Goal: Task Accomplishment & Management: Use online tool/utility

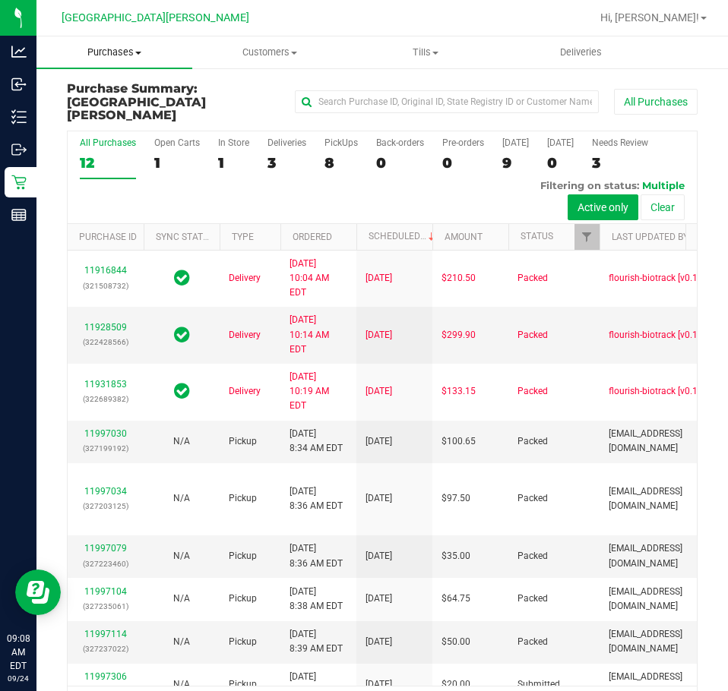
click at [114, 52] on span "Purchases" at bounding box center [114, 53] width 156 height 14
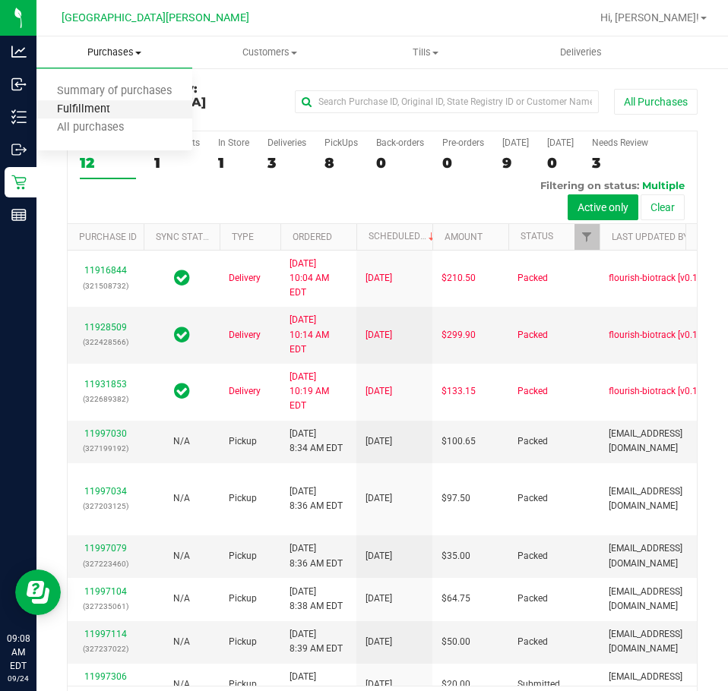
click at [99, 106] on span "Fulfillment" at bounding box center [83, 109] width 94 height 13
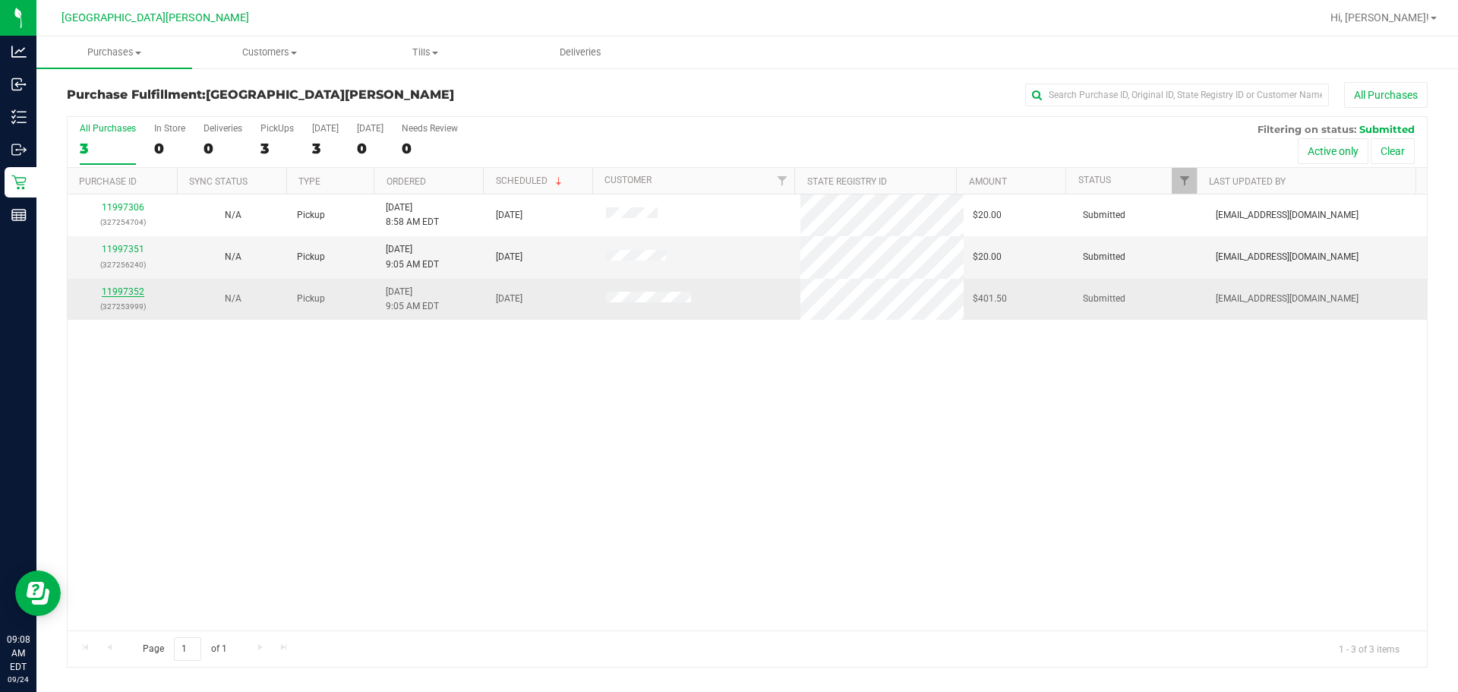
click at [127, 291] on link "11997352" at bounding box center [123, 291] width 43 height 11
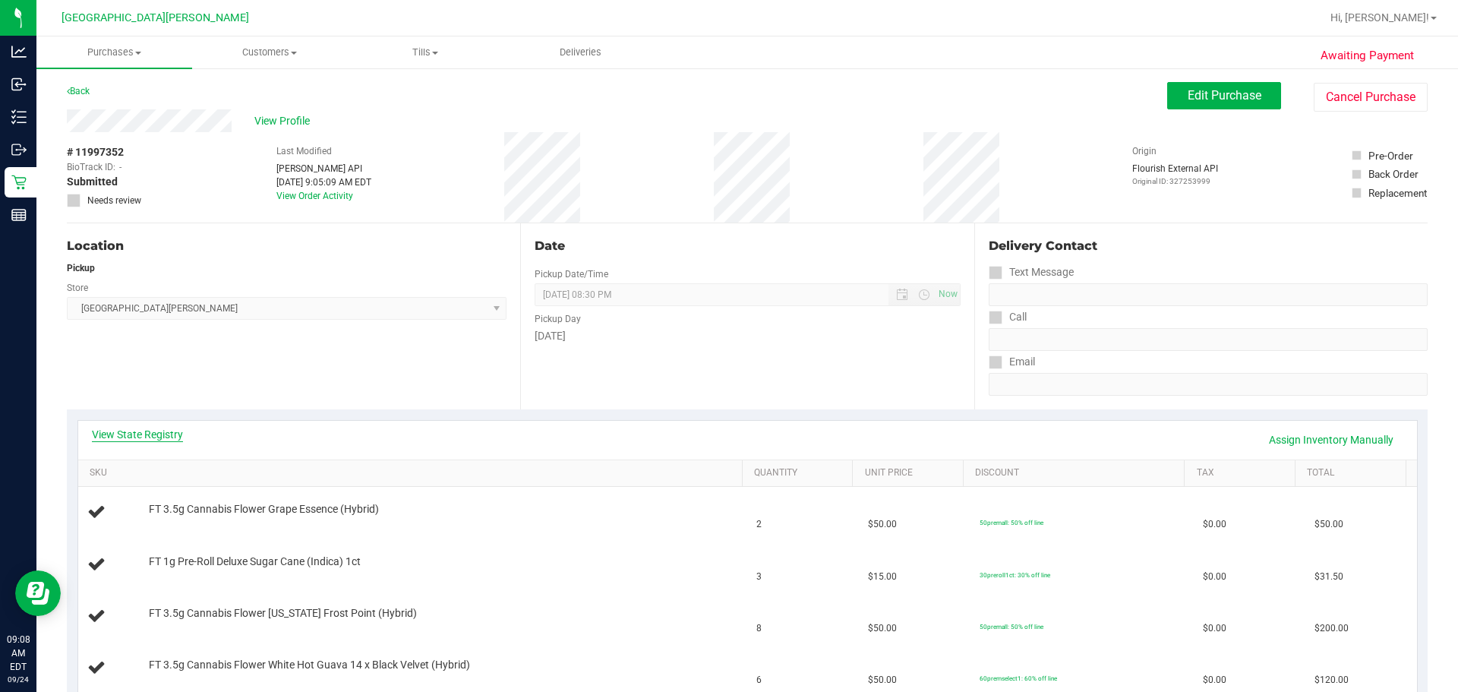
click at [178, 436] on link "View State Registry" at bounding box center [137, 434] width 91 height 15
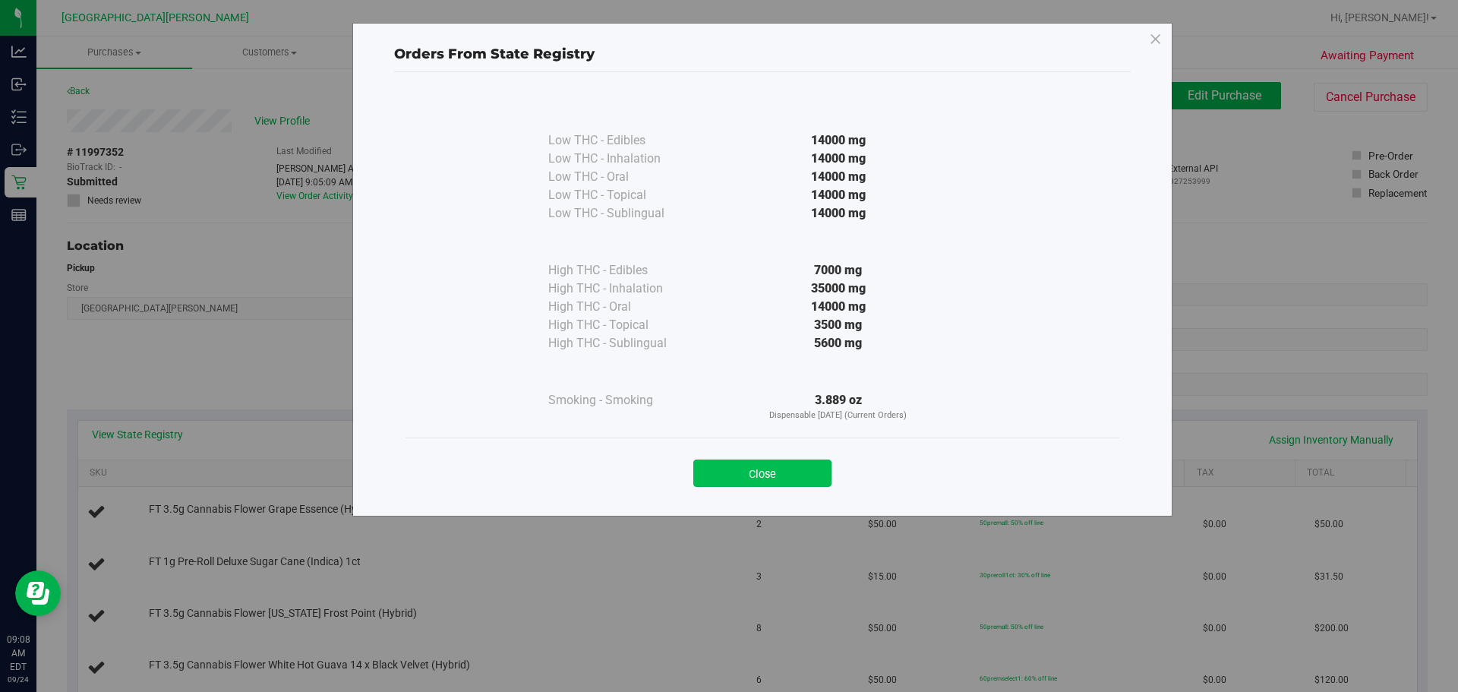
click at [727, 475] on button "Close" at bounding box center [762, 472] width 138 height 27
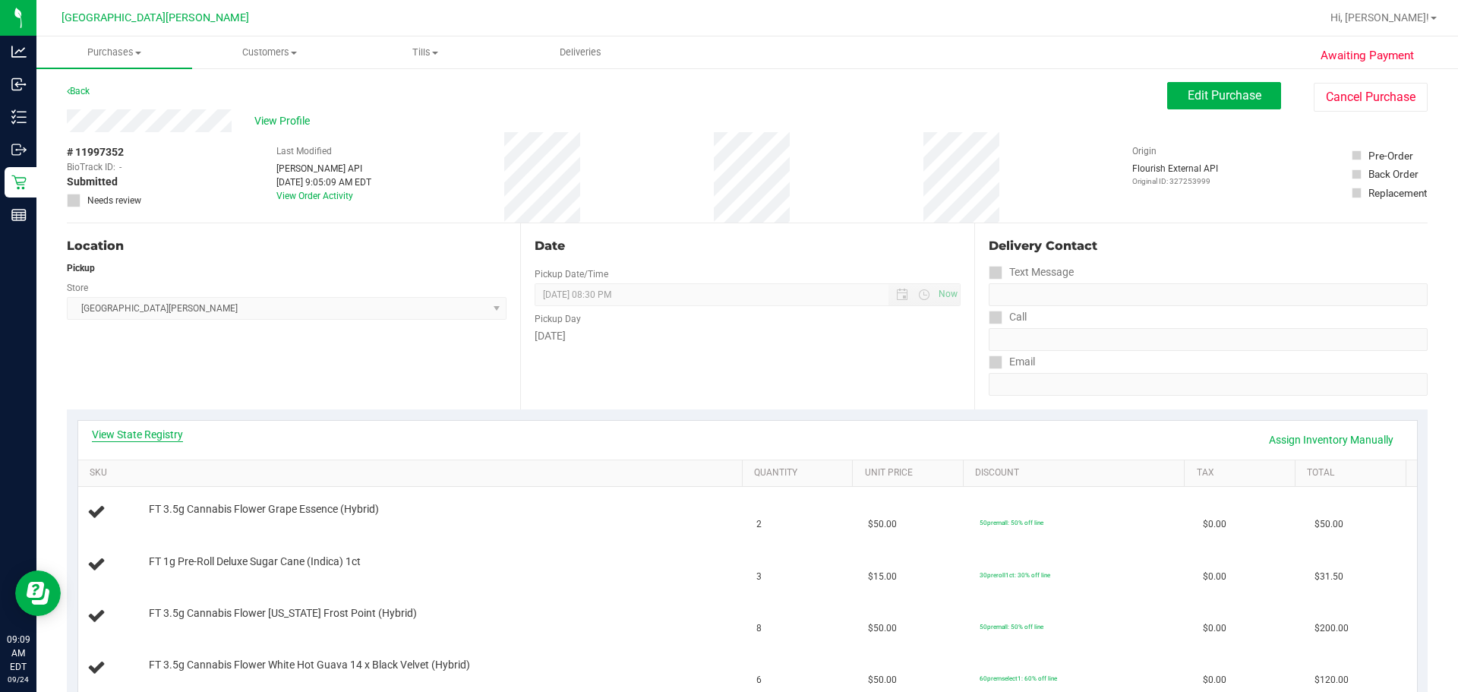
click at [179, 431] on link "View State Registry" at bounding box center [137, 434] width 91 height 15
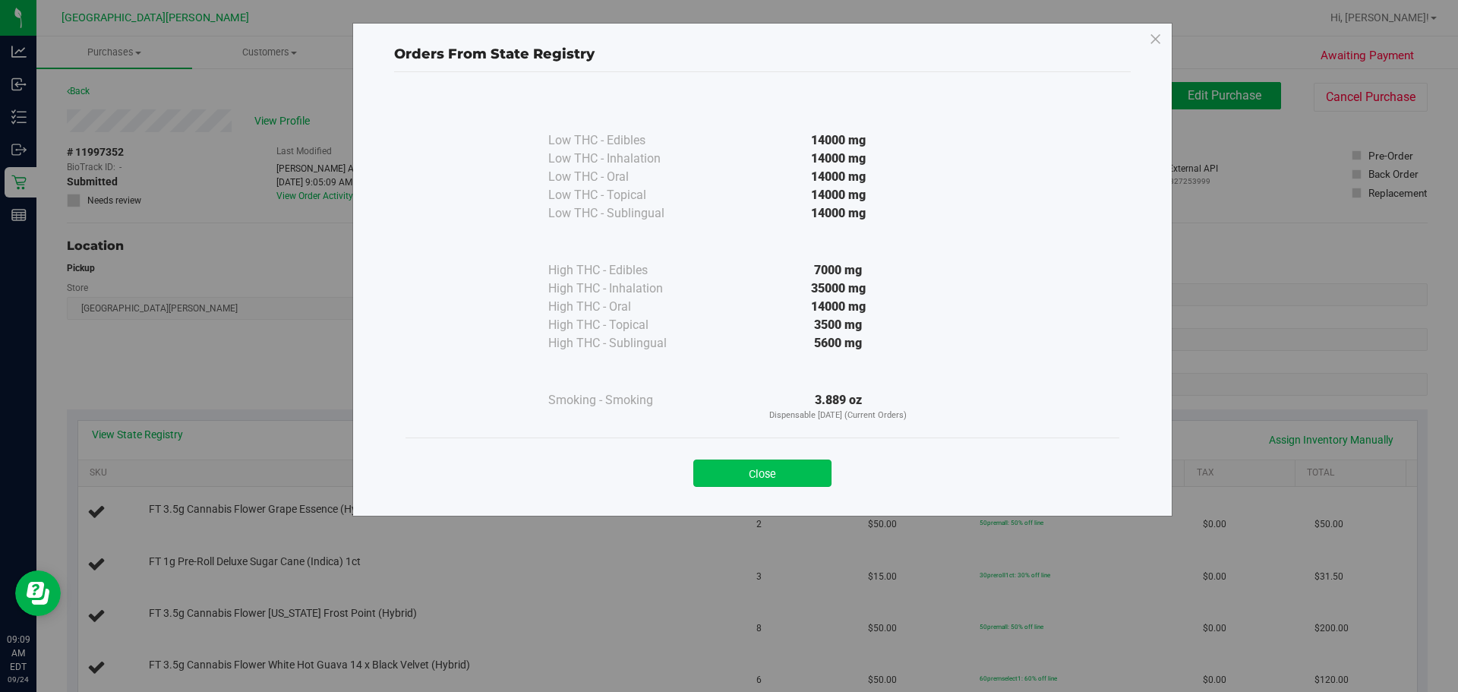
click at [727, 477] on button "Close" at bounding box center [762, 472] width 138 height 27
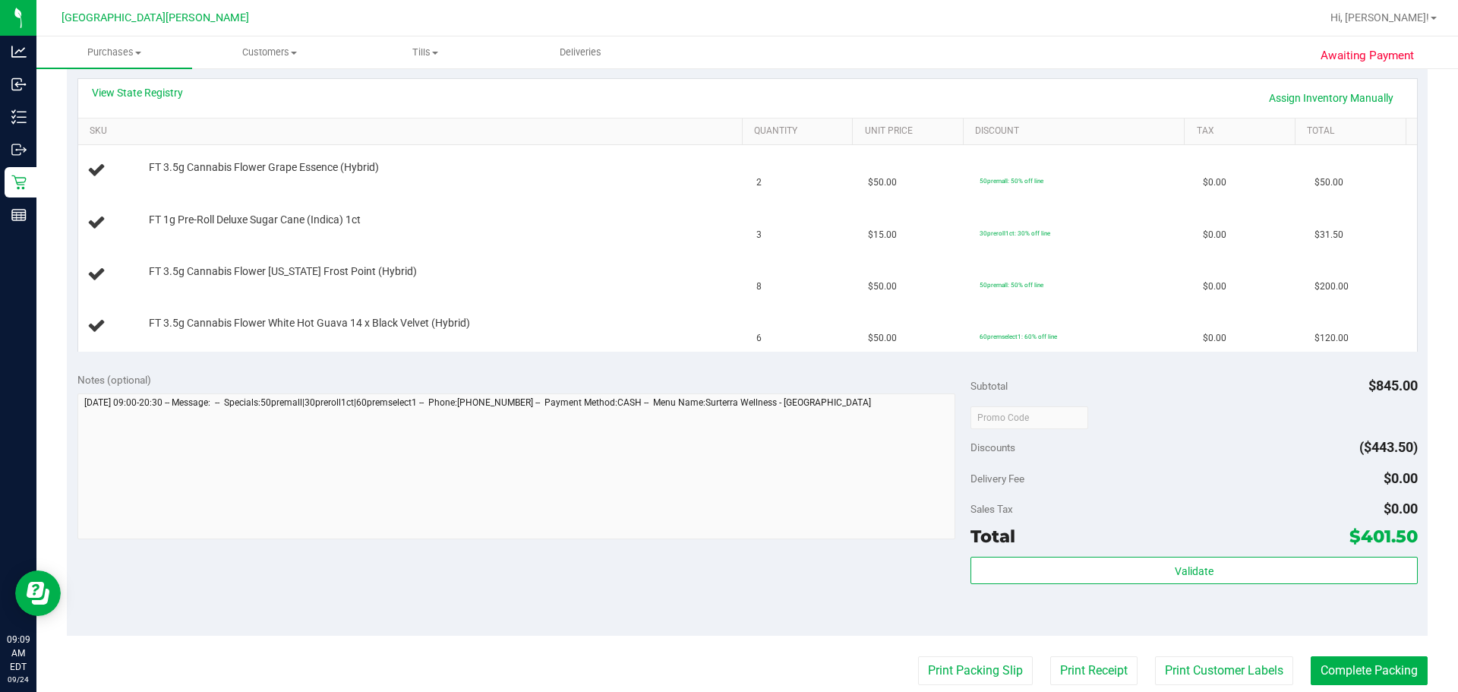
scroll to position [380, 0]
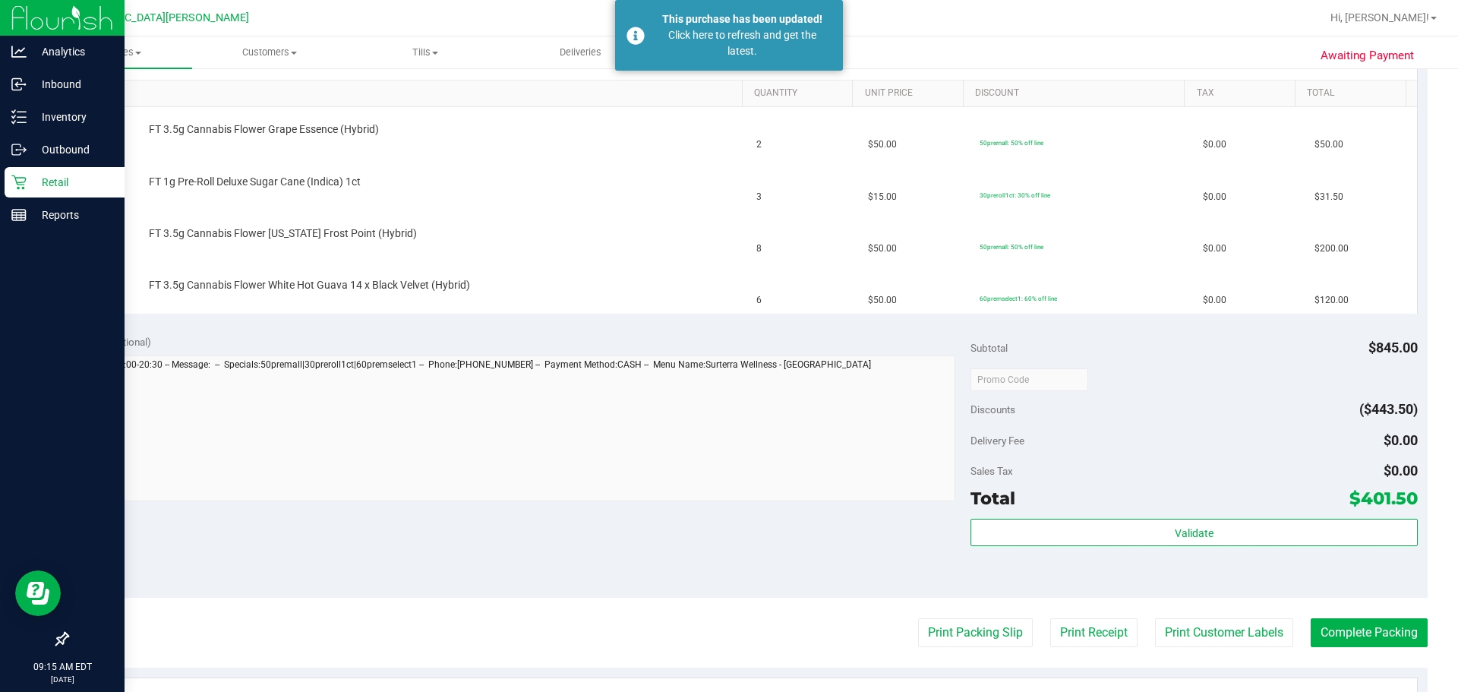
click at [40, 173] on p "Retail" at bounding box center [72, 182] width 91 height 18
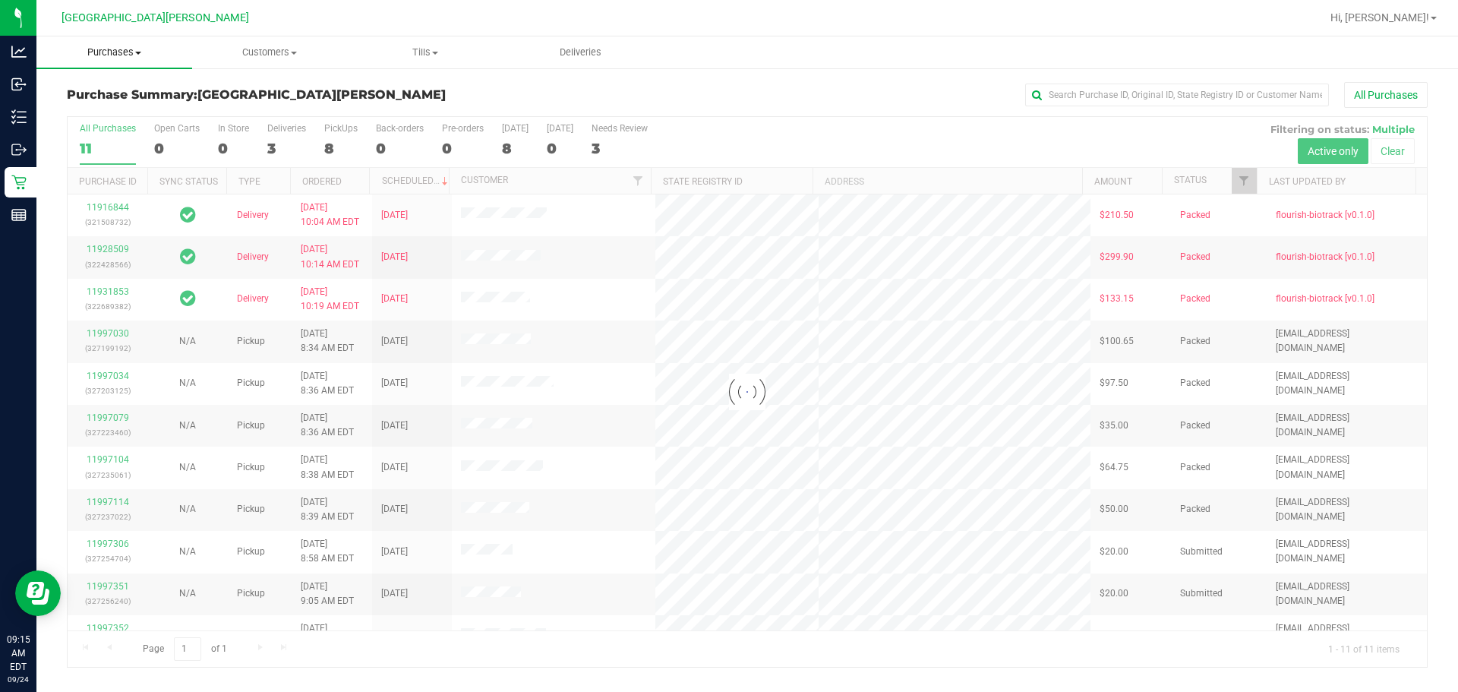
click at [116, 49] on span "Purchases" at bounding box center [114, 53] width 156 height 14
click at [95, 109] on span "Fulfillment" at bounding box center [83, 109] width 94 height 13
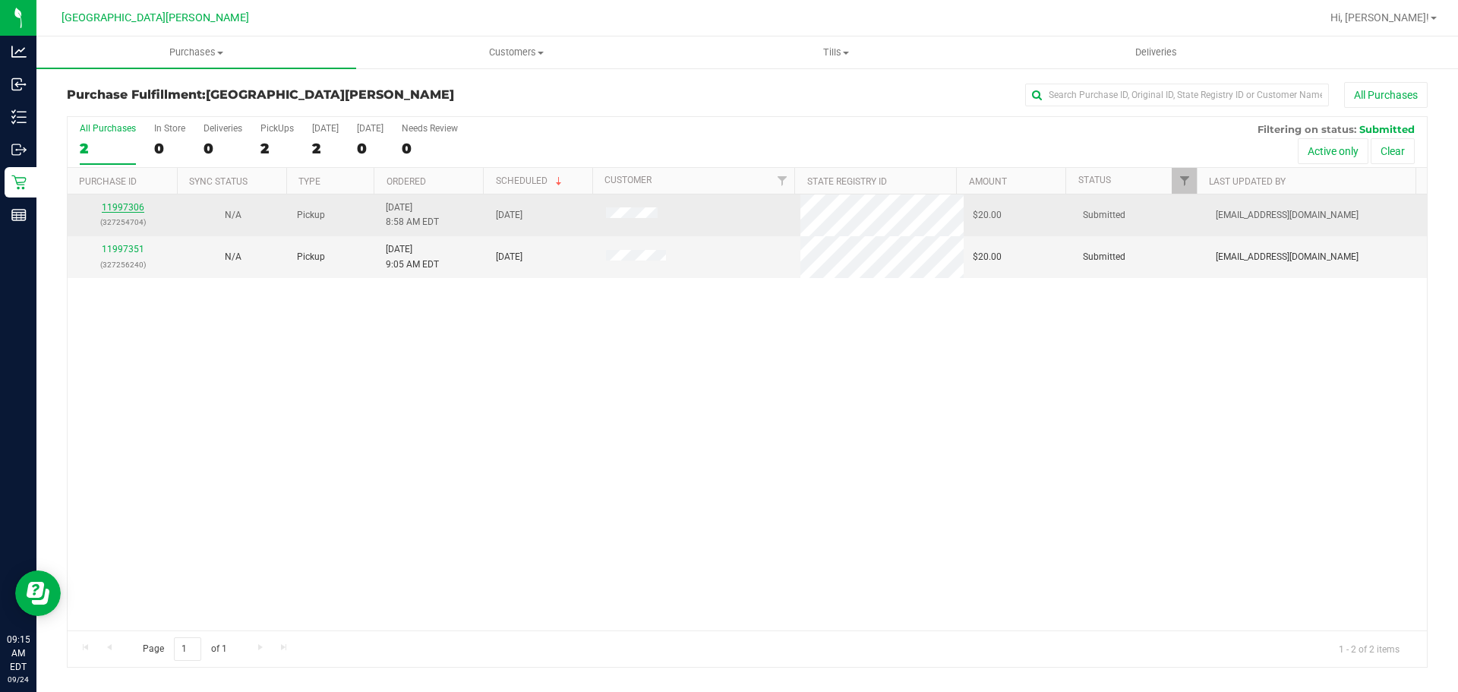
click at [131, 207] on link "11997306" at bounding box center [123, 207] width 43 height 11
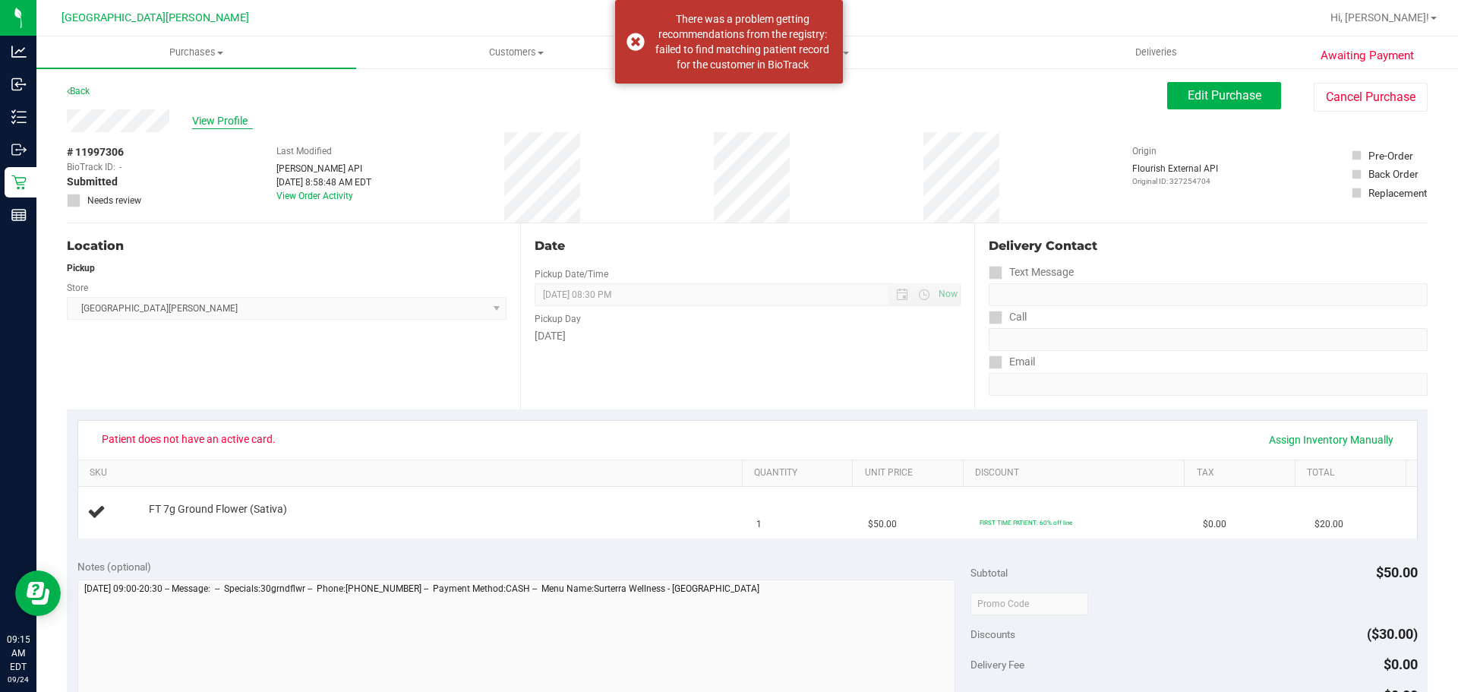
click at [208, 117] on span "View Profile" at bounding box center [222, 121] width 61 height 16
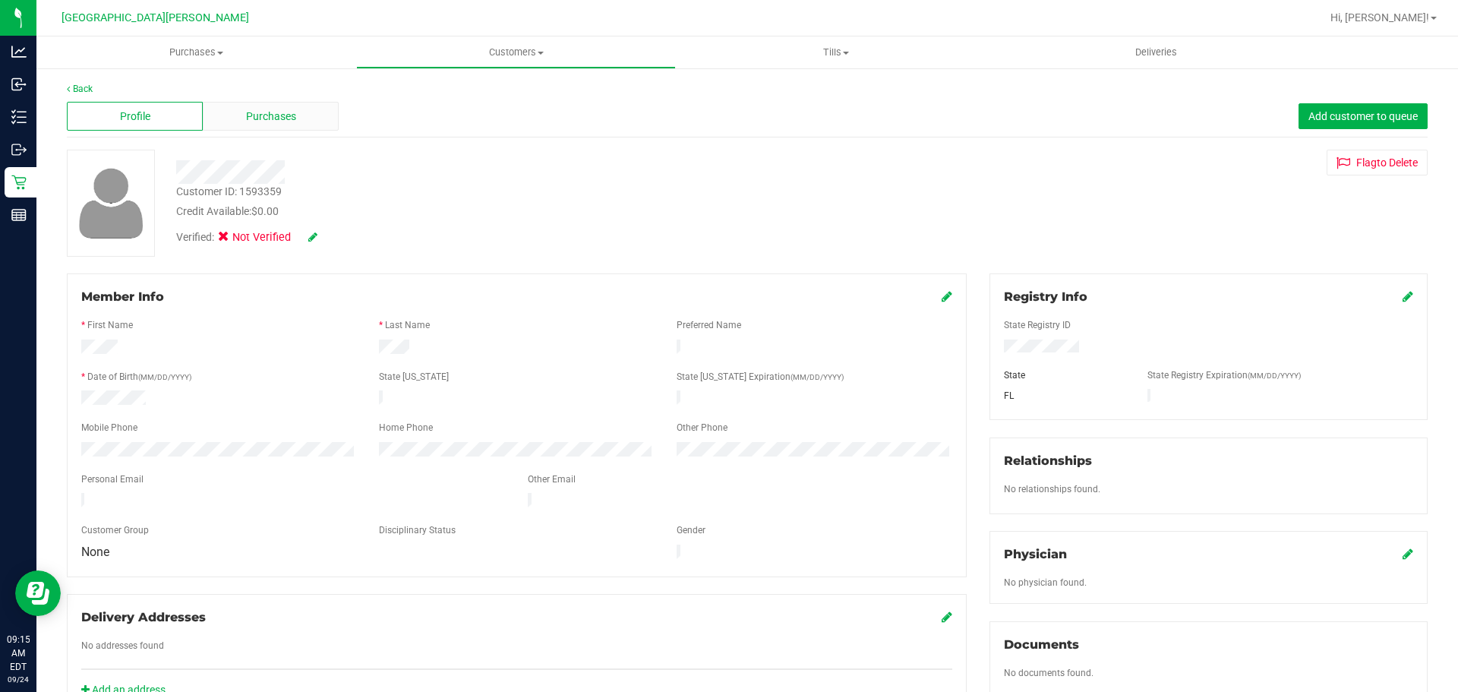
click at [258, 121] on span "Purchases" at bounding box center [271, 117] width 50 height 16
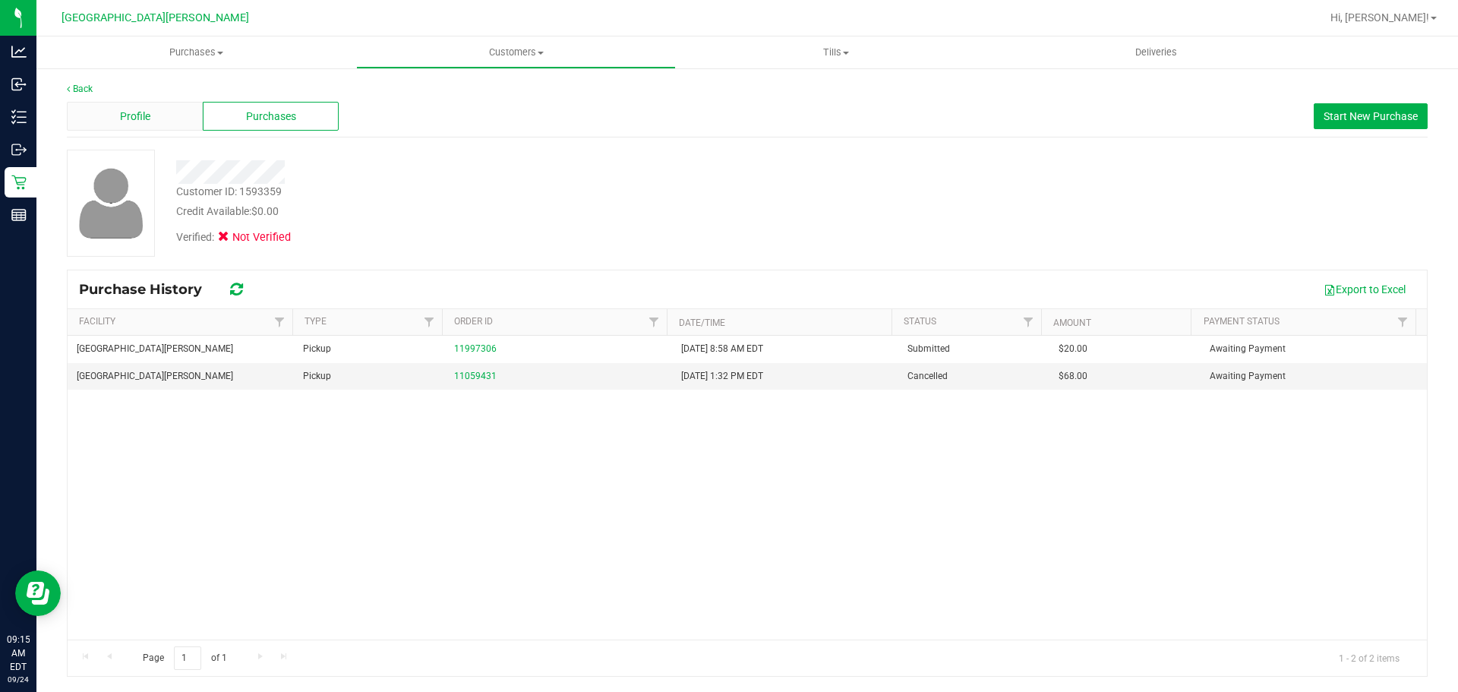
click at [154, 119] on div "Profile" at bounding box center [135, 116] width 136 height 29
click at [125, 118] on span "Profile" at bounding box center [135, 117] width 30 height 16
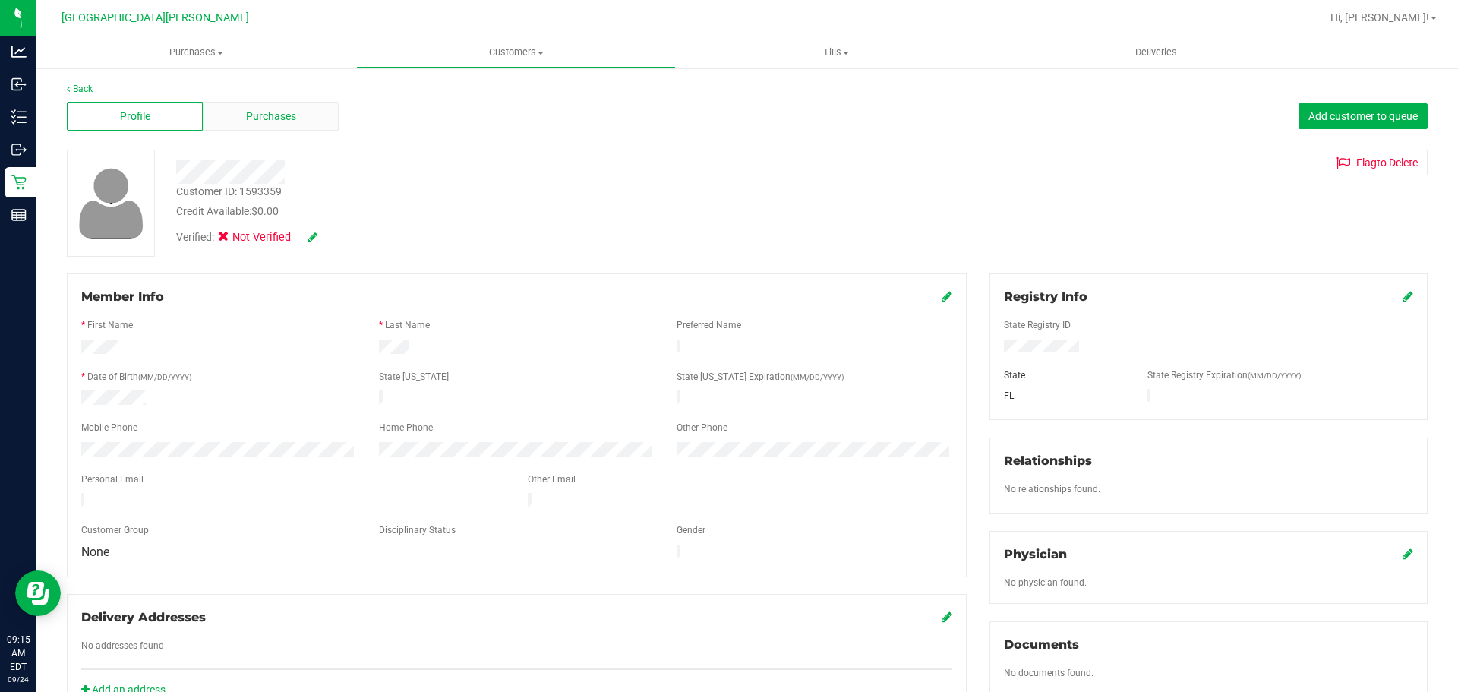
click at [264, 116] on span "Purchases" at bounding box center [271, 117] width 50 height 16
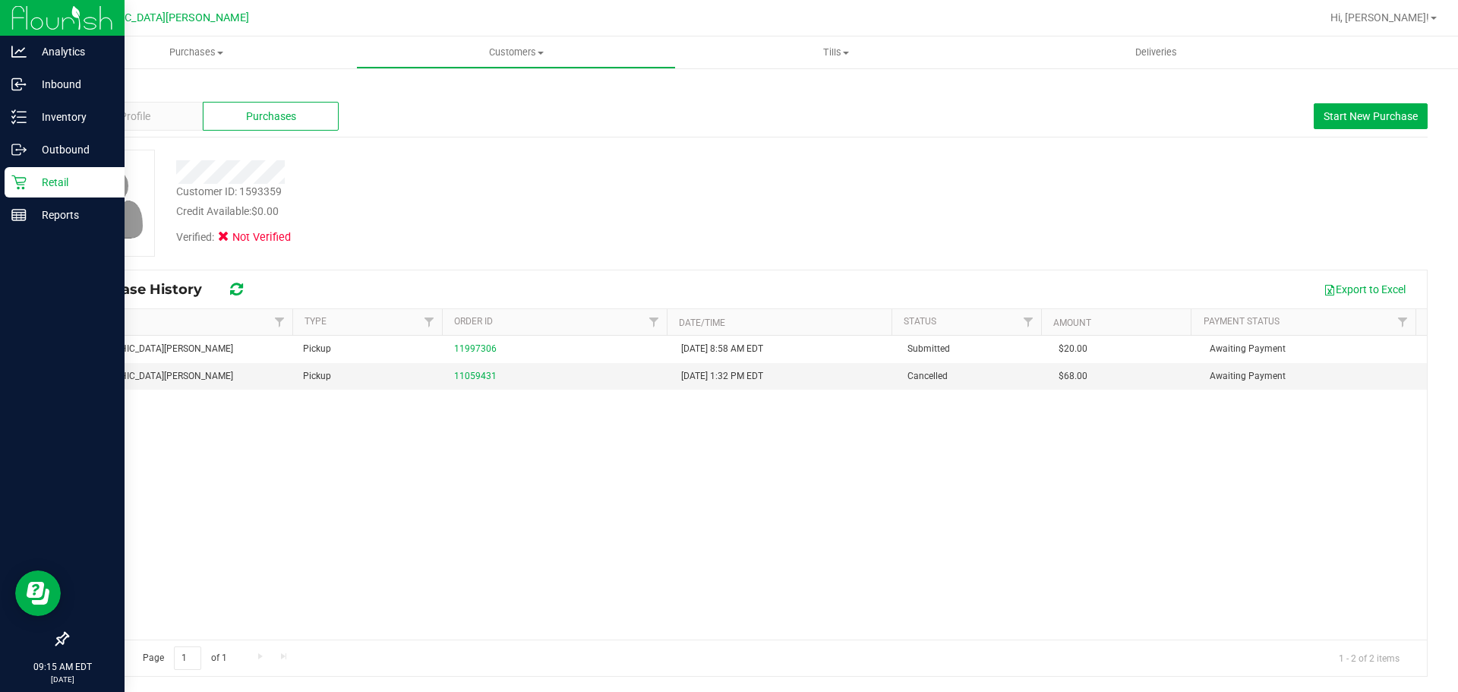
click at [27, 182] on p "Retail" at bounding box center [72, 182] width 91 height 18
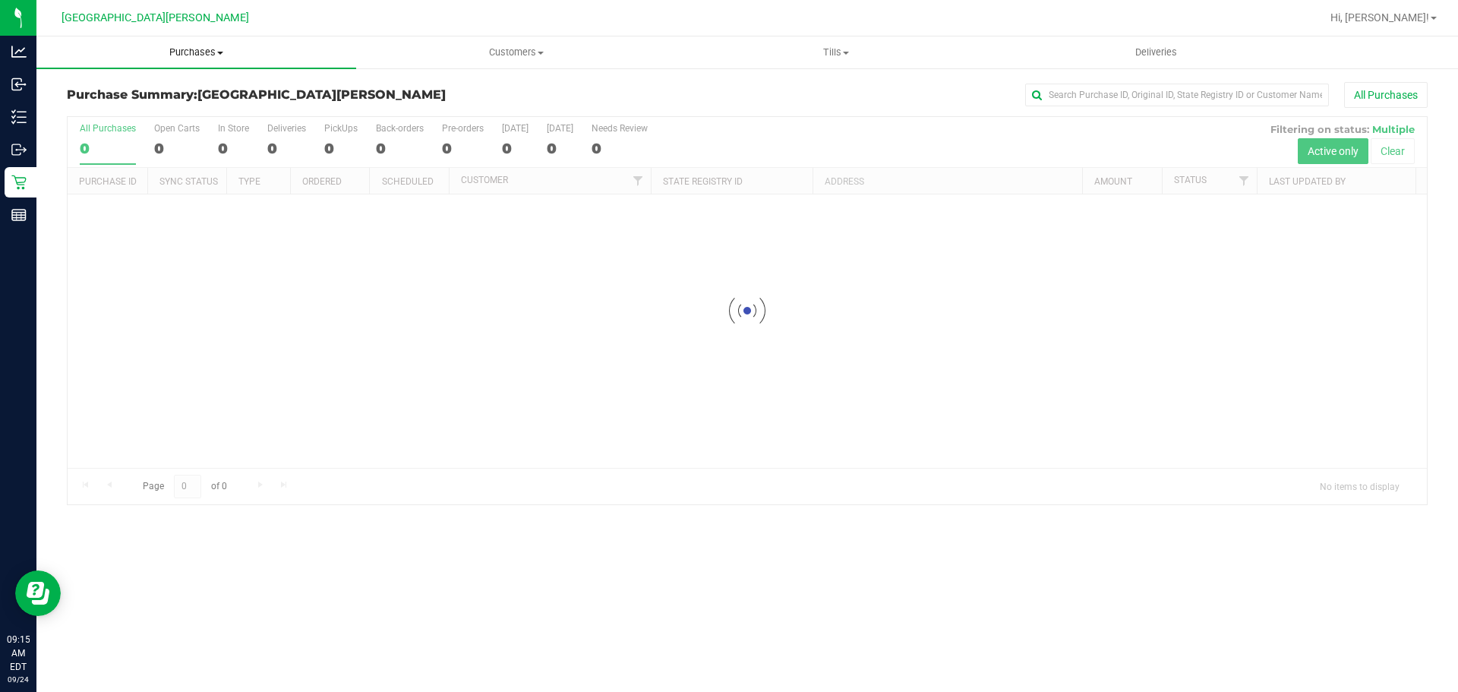
click at [204, 47] on span "Purchases" at bounding box center [196, 53] width 320 height 14
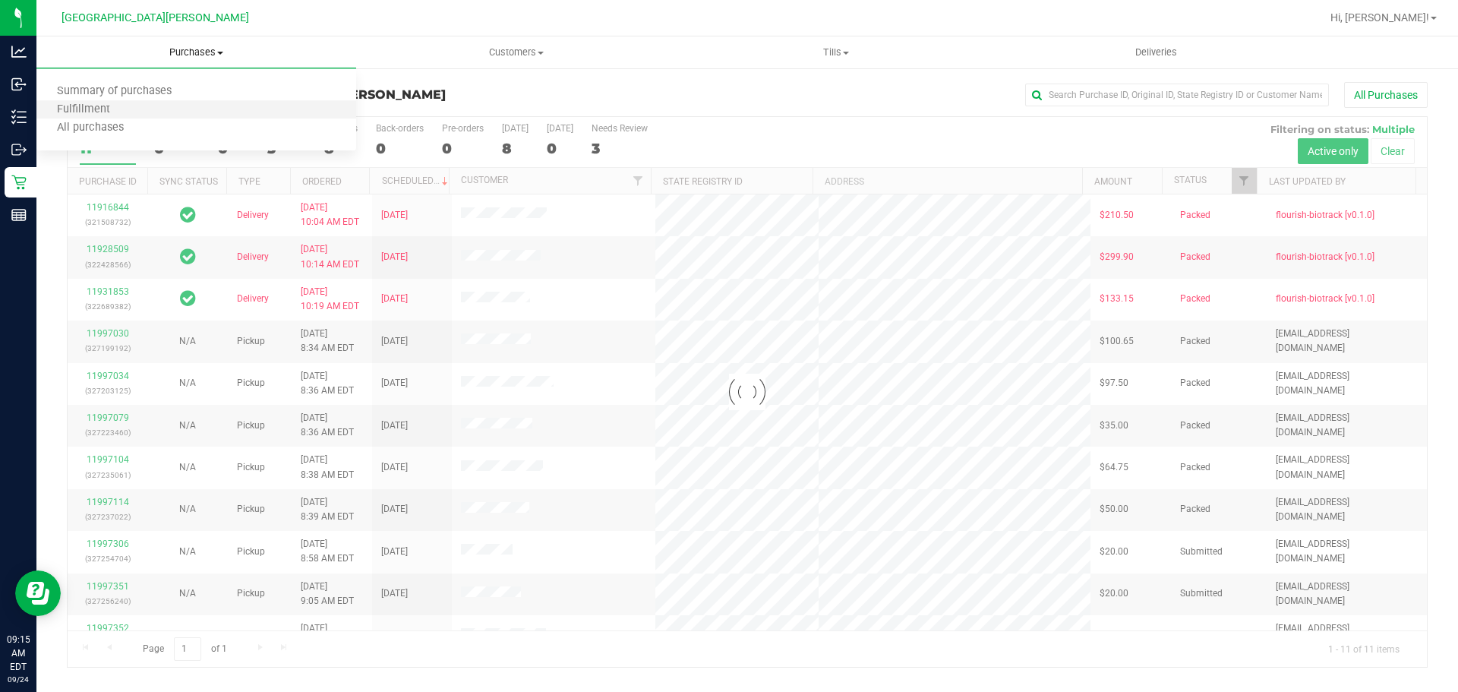
click at [156, 109] on li "Fulfillment" at bounding box center [196, 110] width 320 height 18
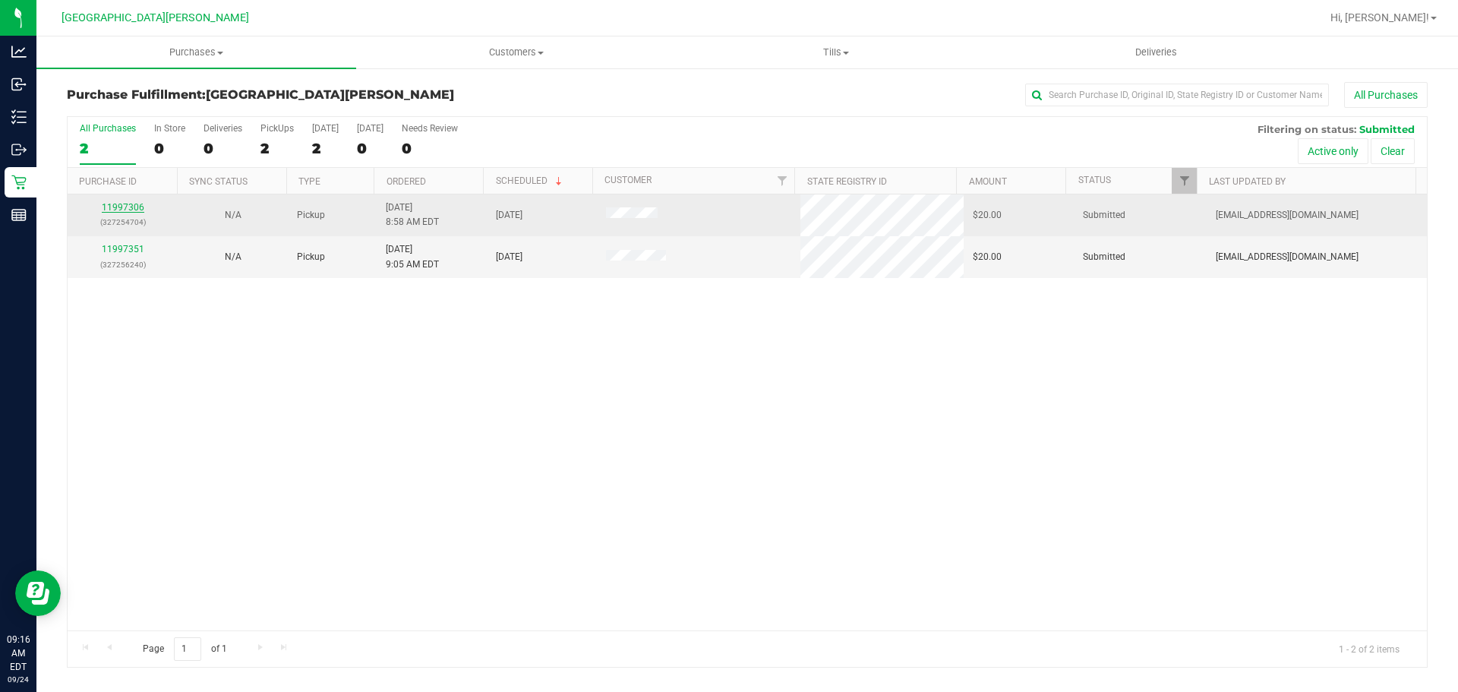
click at [133, 212] on link "11997306" at bounding box center [123, 207] width 43 height 11
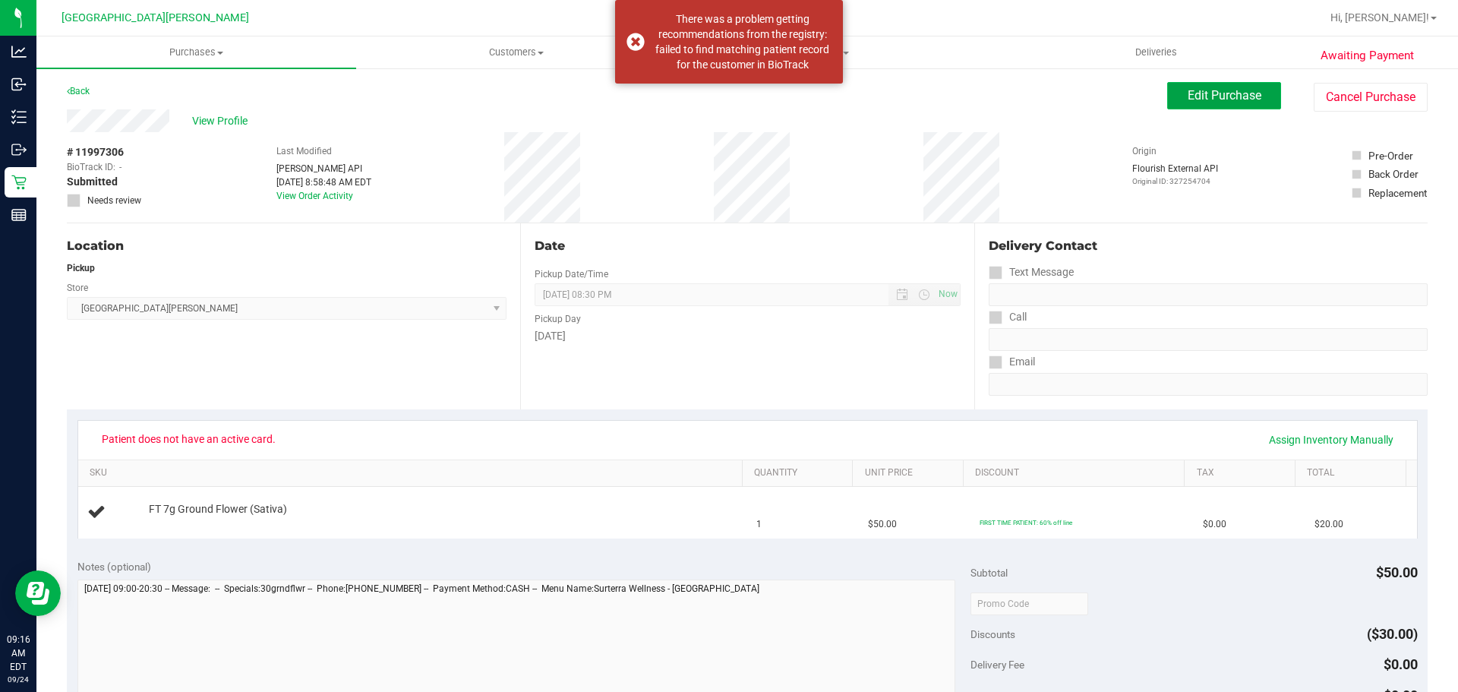
click at [727, 92] on span "Edit Purchase" at bounding box center [1225, 95] width 74 height 14
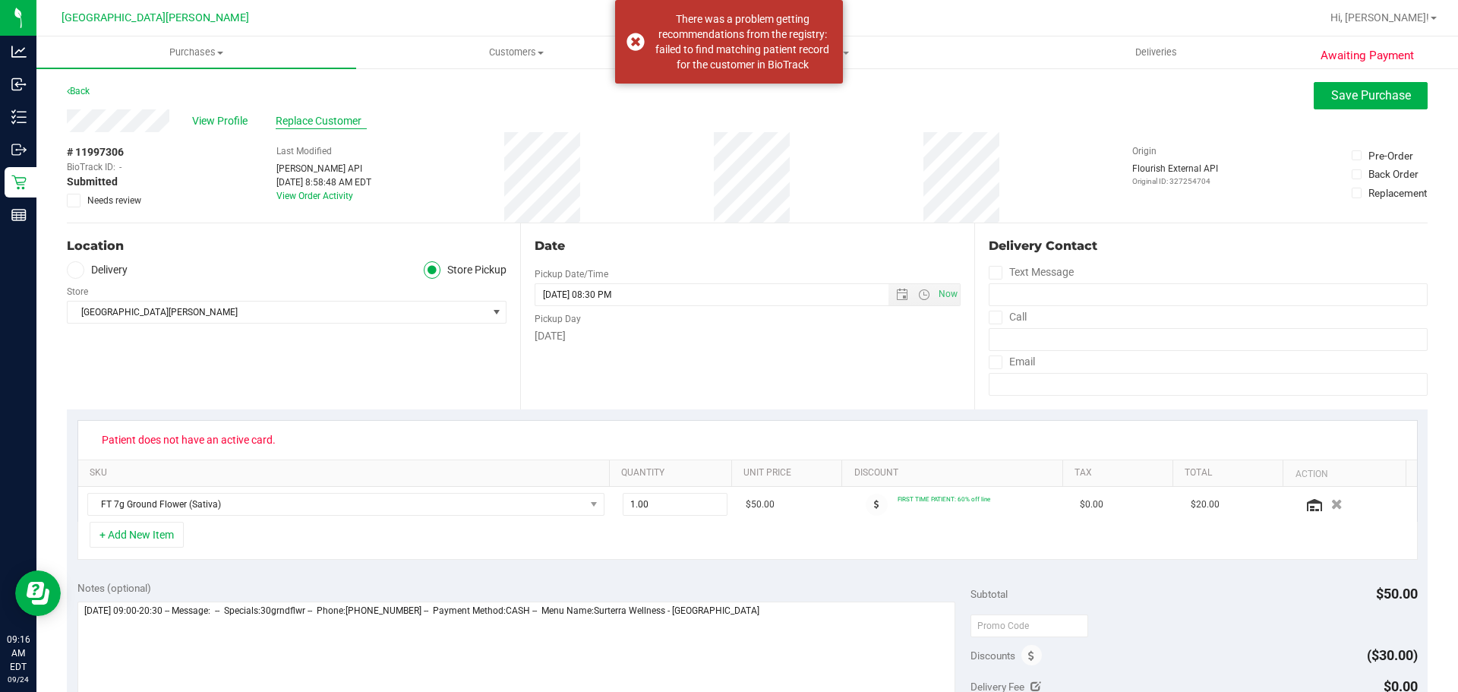
click at [333, 119] on span "Replace Customer" at bounding box center [321, 121] width 91 height 16
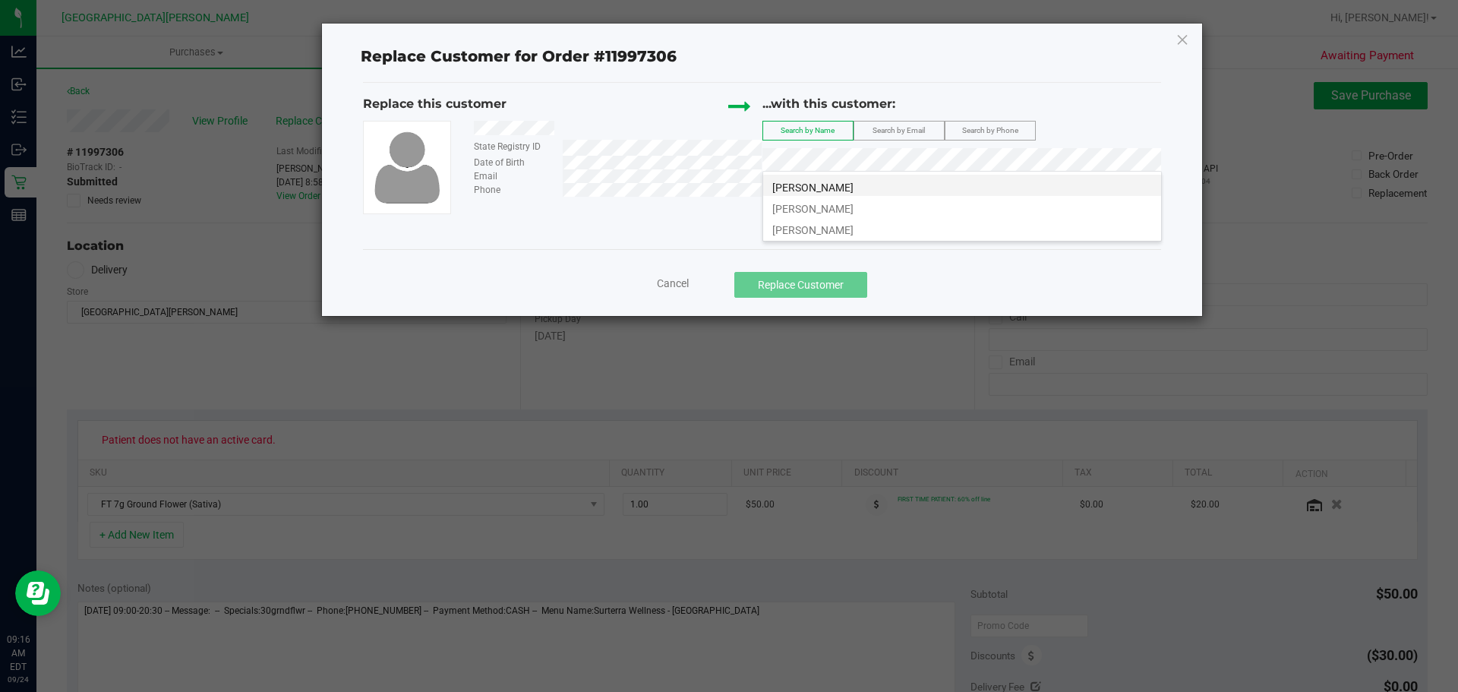
click at [727, 185] on li "[PERSON_NAME]" at bounding box center [962, 185] width 398 height 21
click at [727, 130] on span "Search by Phone" at bounding box center [990, 130] width 56 height 8
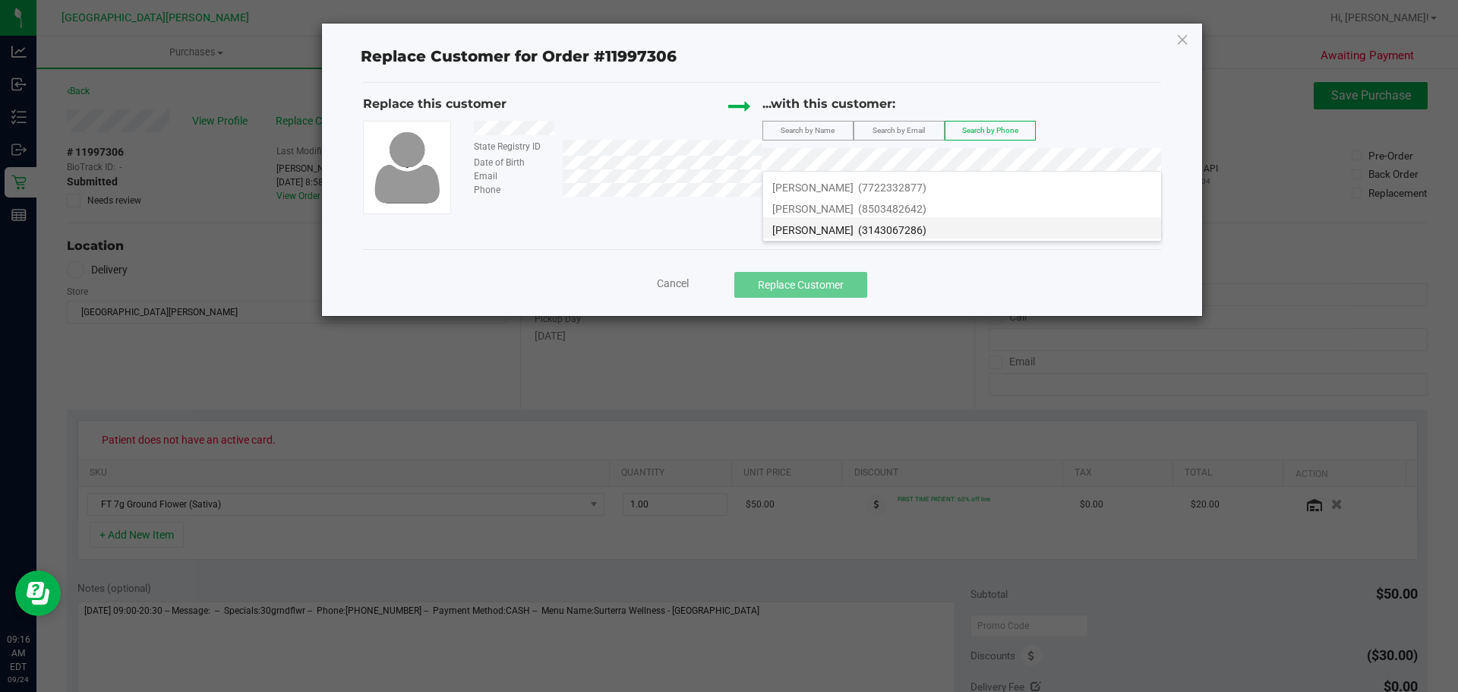
click at [727, 232] on li "[PERSON_NAME] (3143067286)" at bounding box center [962, 227] width 398 height 21
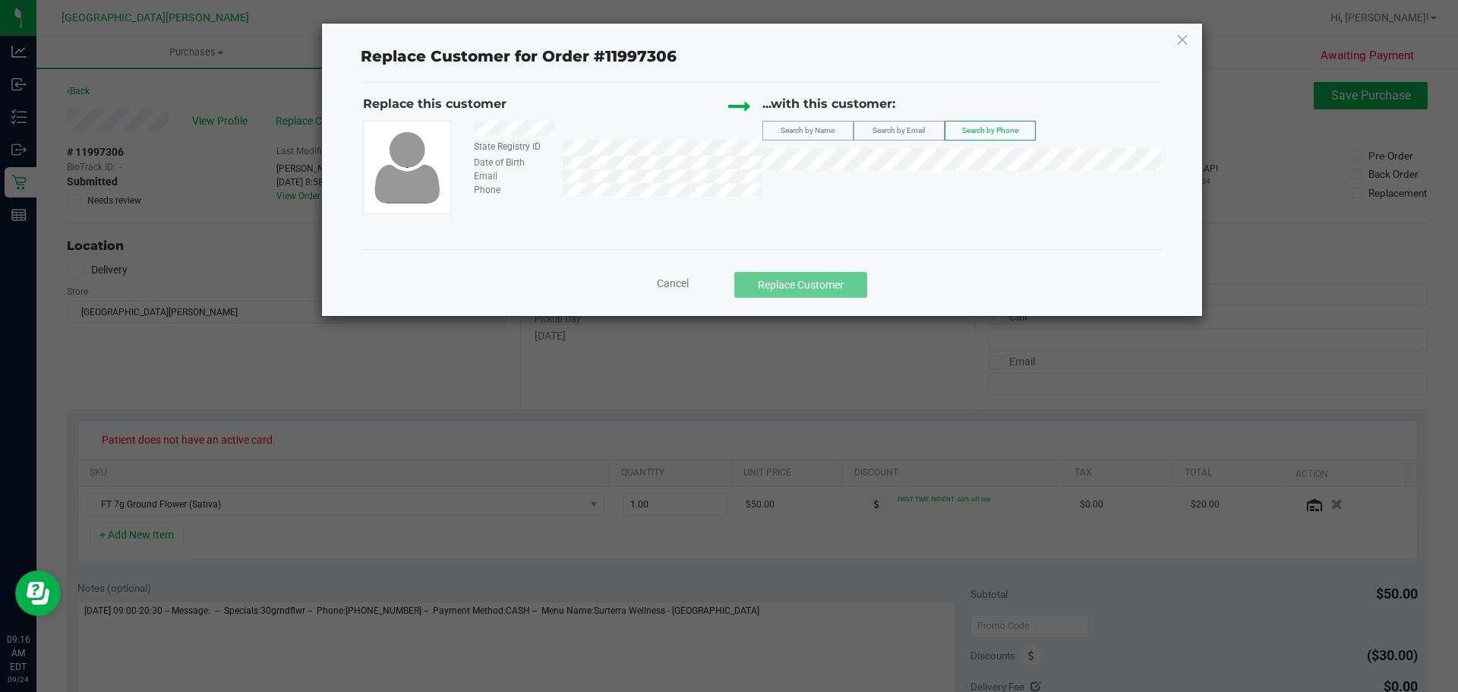
click at [727, 355] on ngb-modal-window "Replace Customer for Order #11997306 Replace this customer State Registry ID Da…" at bounding box center [735, 346] width 1470 height 692
click at [689, 282] on span "Cancel" at bounding box center [673, 283] width 32 height 12
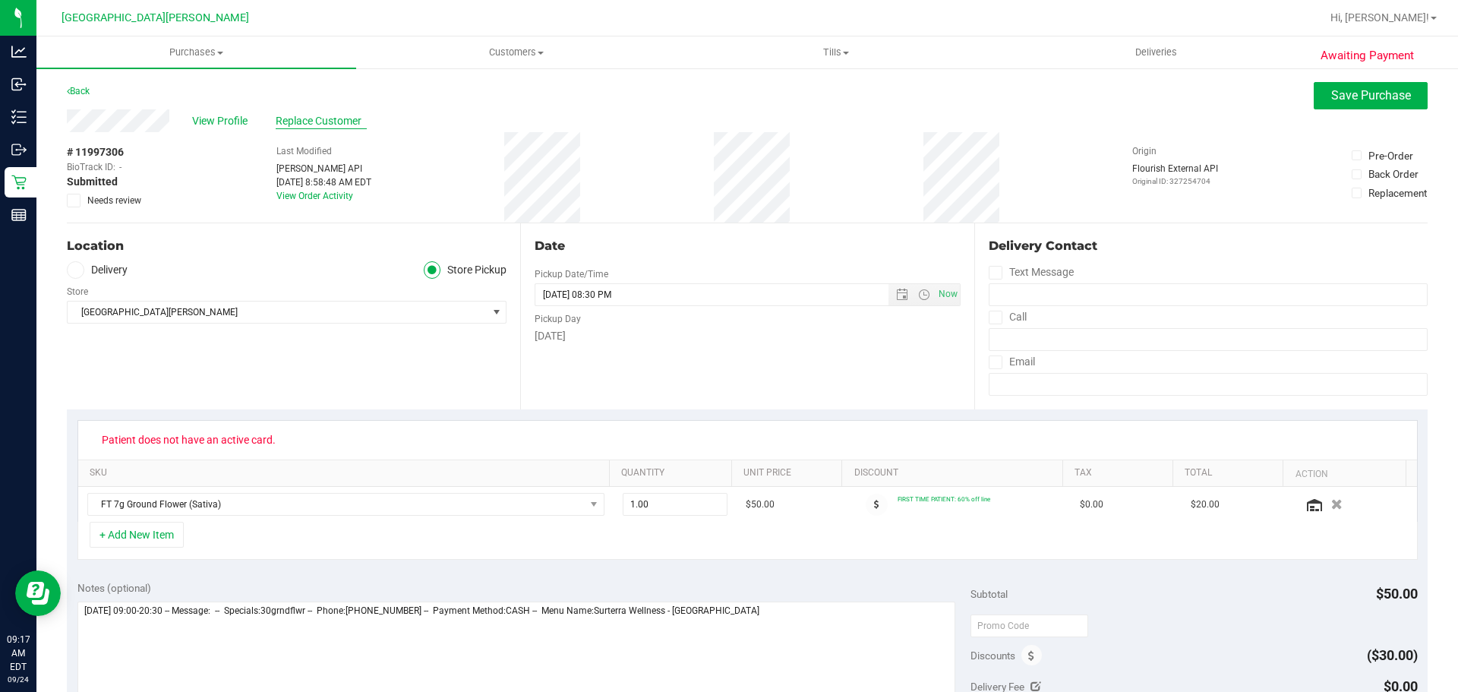
click at [301, 119] on span "Replace Customer" at bounding box center [321, 121] width 91 height 16
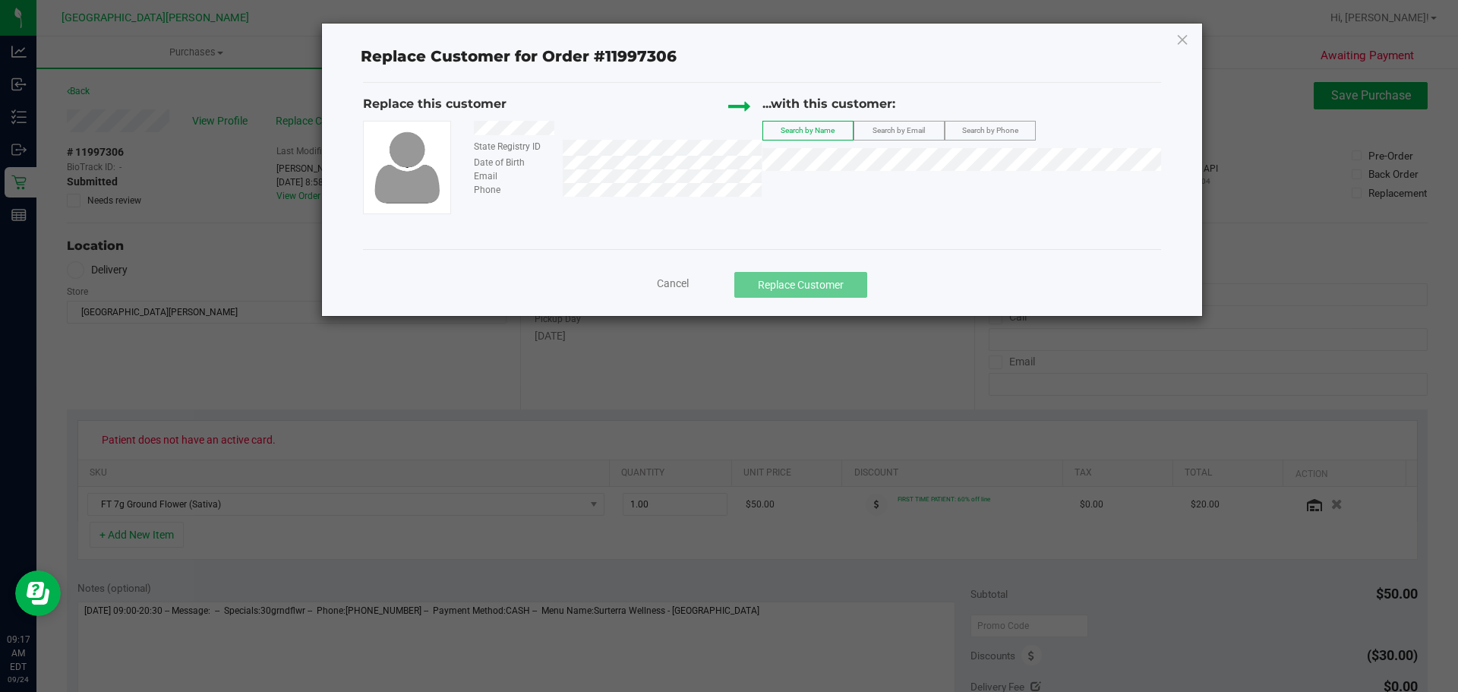
click at [727, 137] on label "Search by Phone" at bounding box center [991, 131] width 90 height 18
click at [727, 42] on div "Replace Customer for Order #11997306 Replace this customer State Registry ID Da…" at bounding box center [762, 170] width 880 height 292
click at [671, 283] on span "Cancel" at bounding box center [673, 283] width 32 height 12
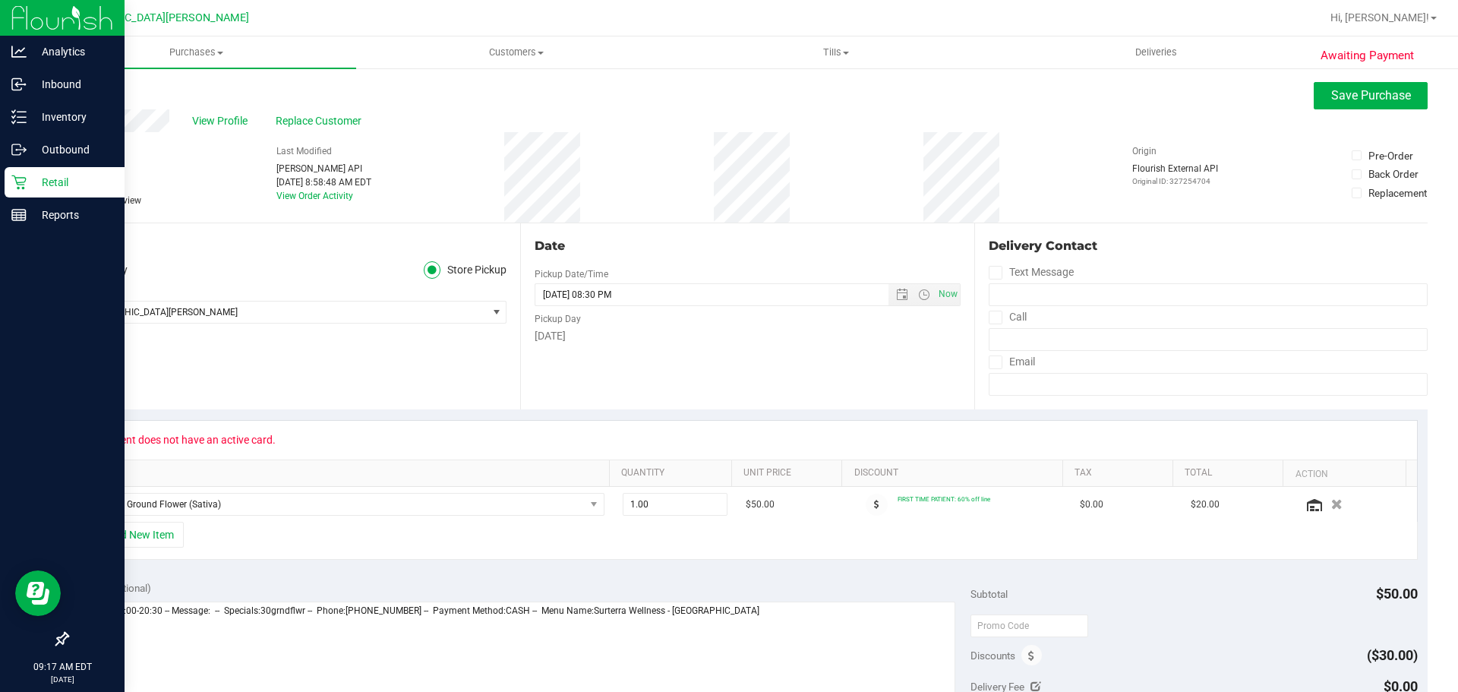
click at [51, 181] on p "Retail" at bounding box center [72, 182] width 91 height 18
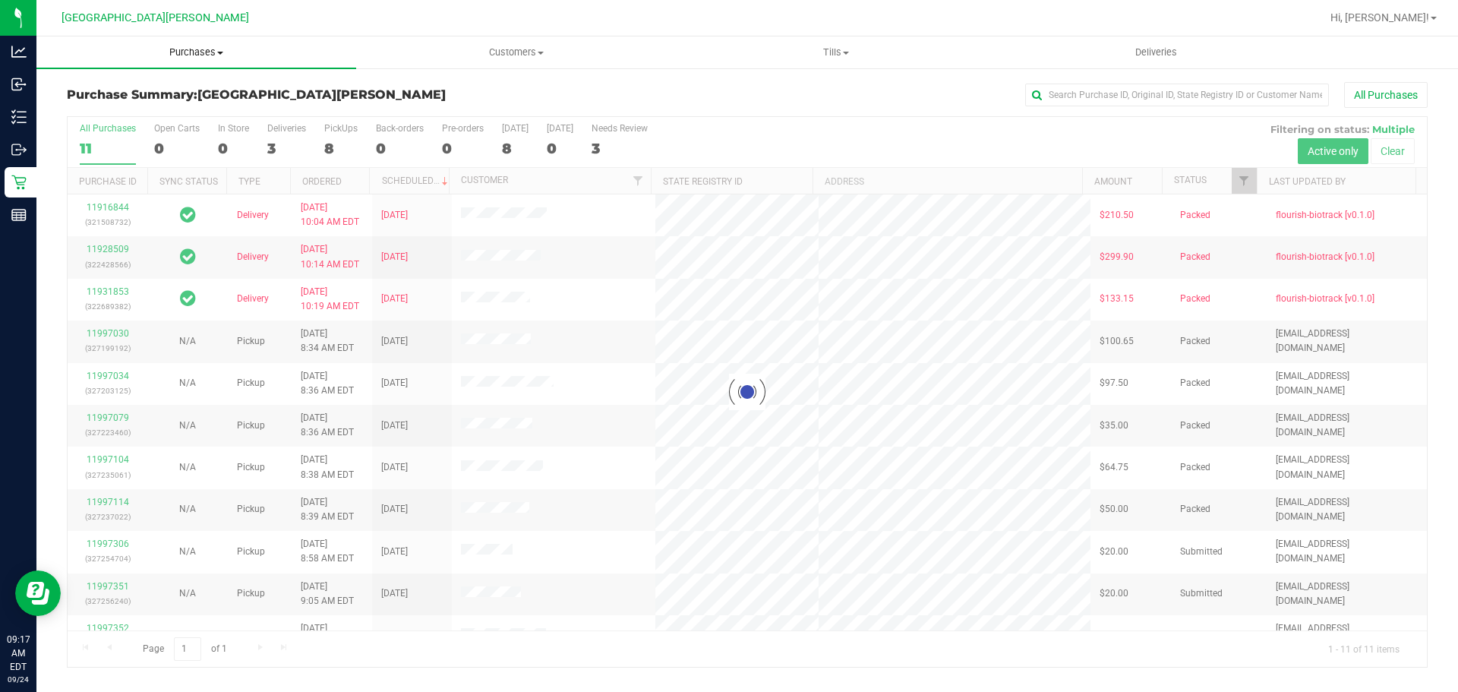
click at [184, 52] on span "Purchases" at bounding box center [196, 53] width 320 height 14
click at [143, 113] on li "Fulfillment" at bounding box center [196, 110] width 320 height 18
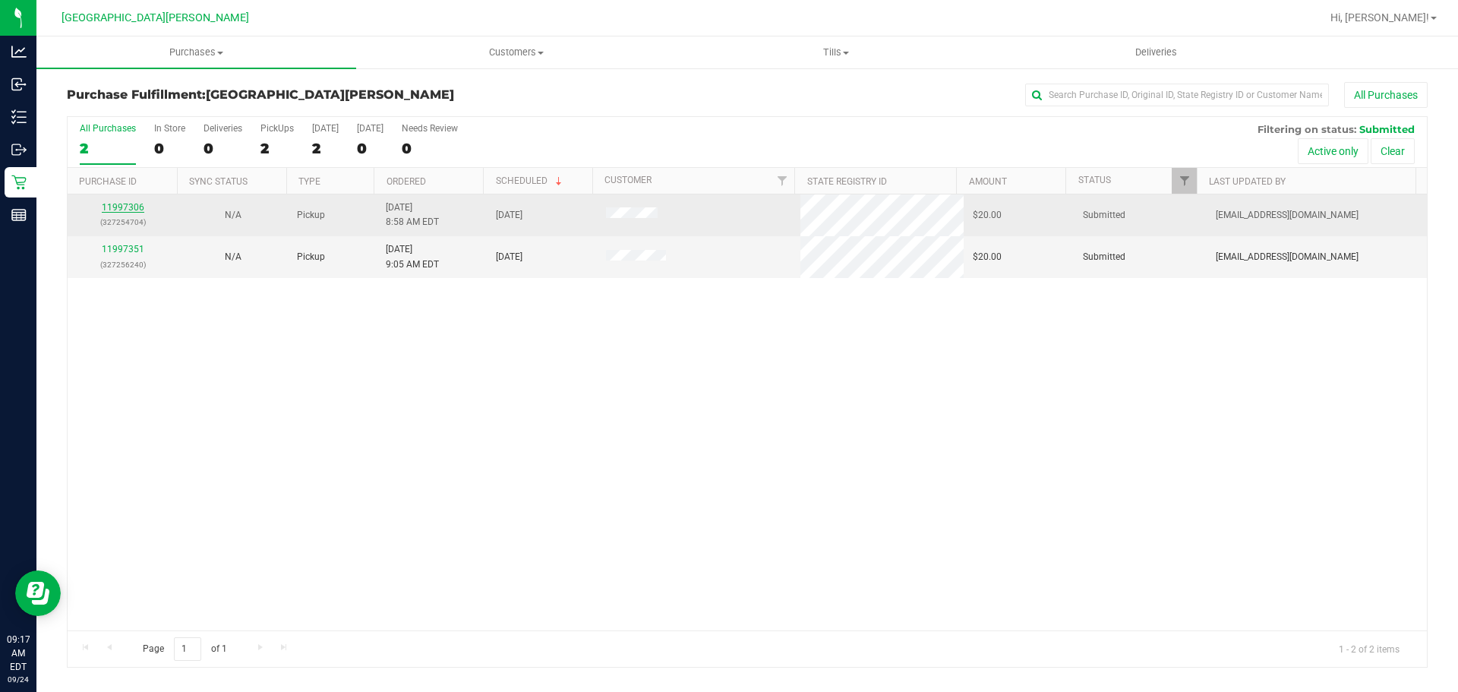
click at [120, 207] on link "11997306" at bounding box center [123, 207] width 43 height 11
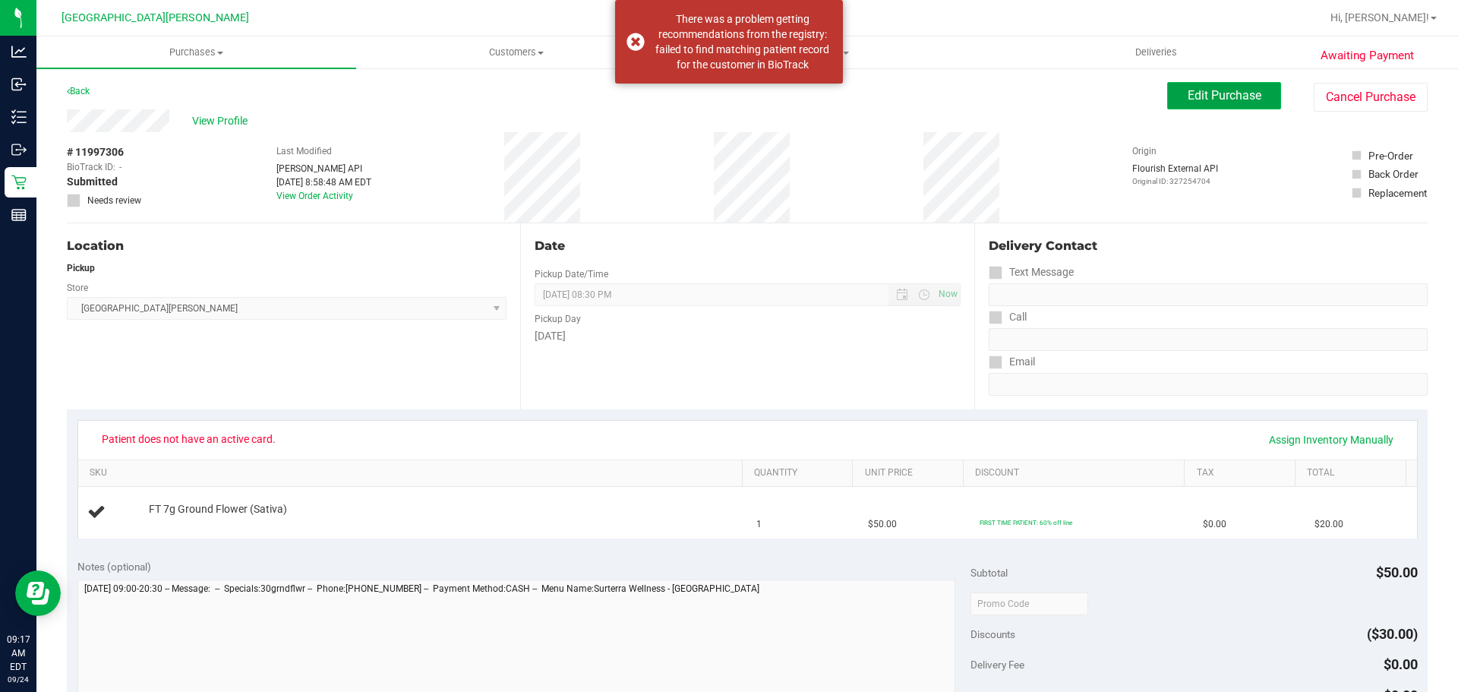
click at [727, 93] on span "Edit Purchase" at bounding box center [1225, 95] width 74 height 14
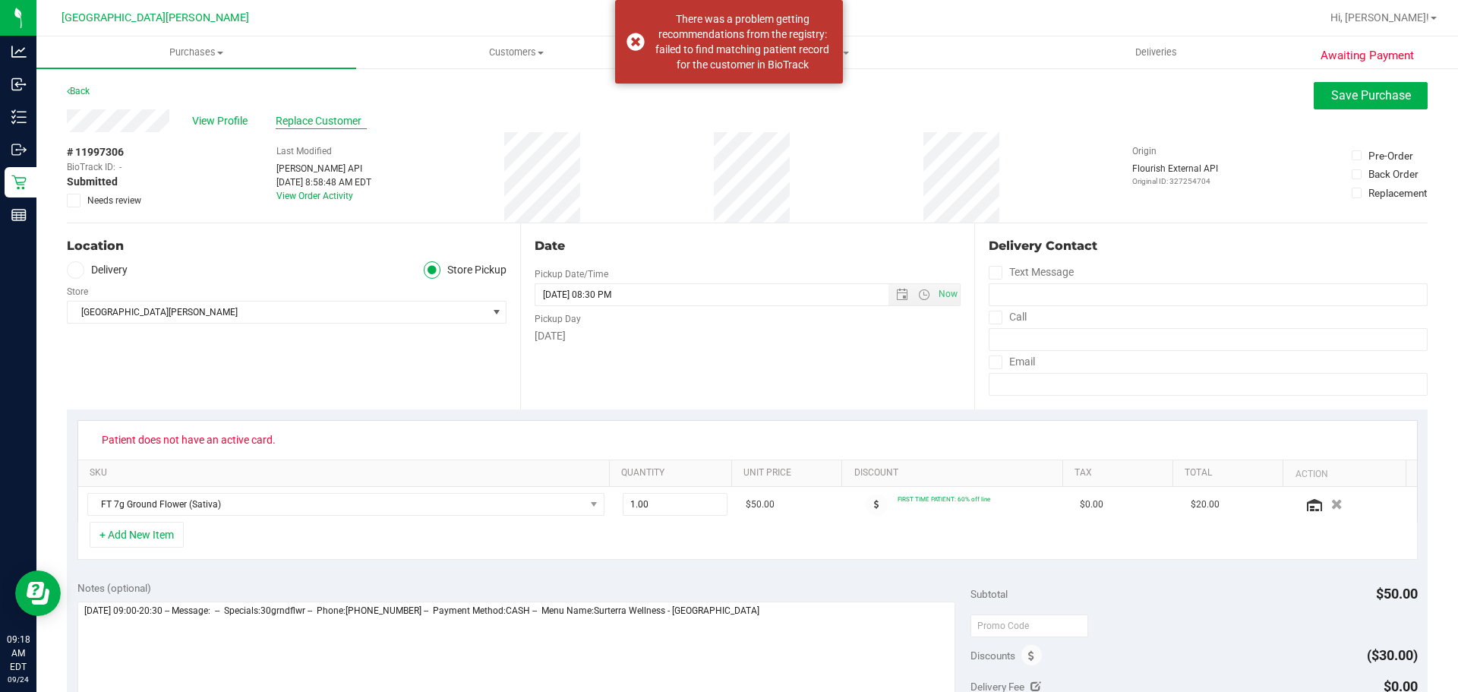
click at [304, 119] on span "Replace Customer" at bounding box center [321, 121] width 91 height 16
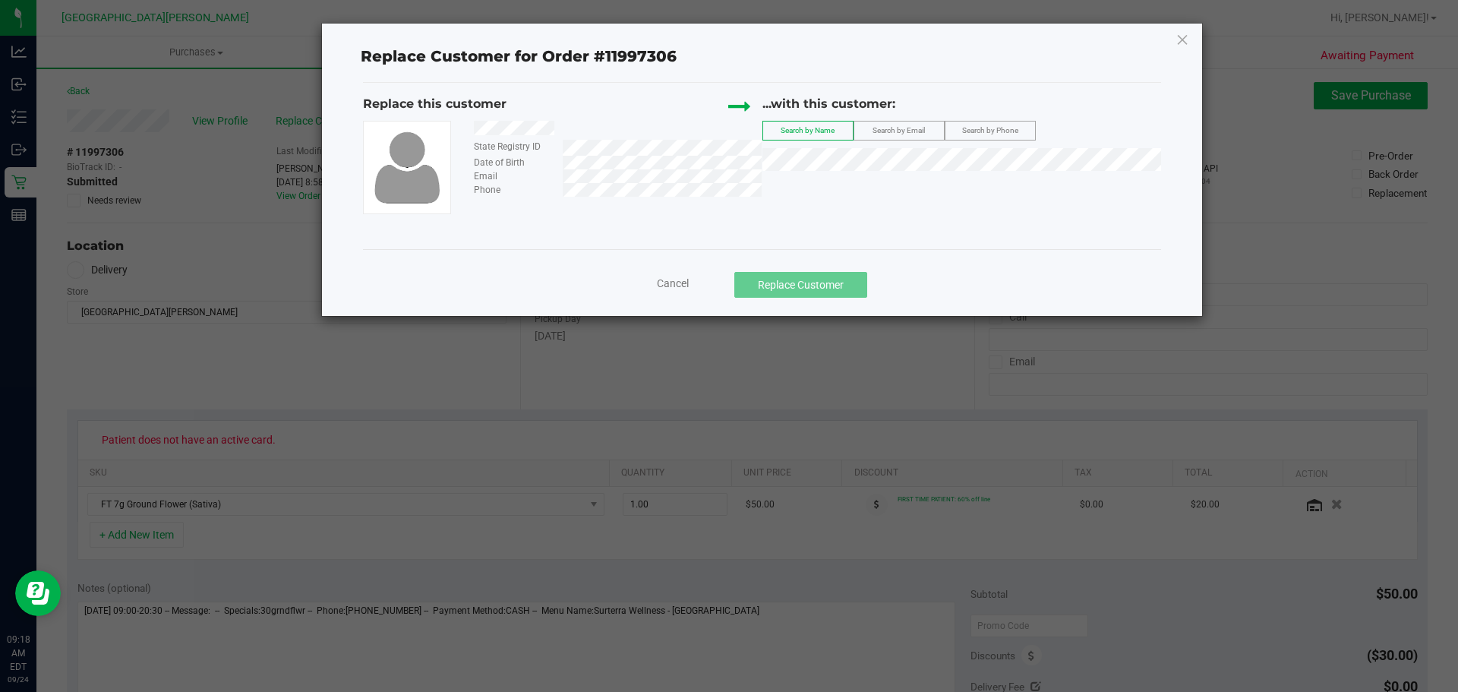
click at [560, 177] on div "Email" at bounding box center [611, 176] width 299 height 14
click at [727, 128] on span "Search by Email" at bounding box center [899, 130] width 52 height 8
click at [727, 185] on span "([EMAIL_ADDRESS][DOMAIN_NAME])" at bounding box center [946, 188] width 176 height 12
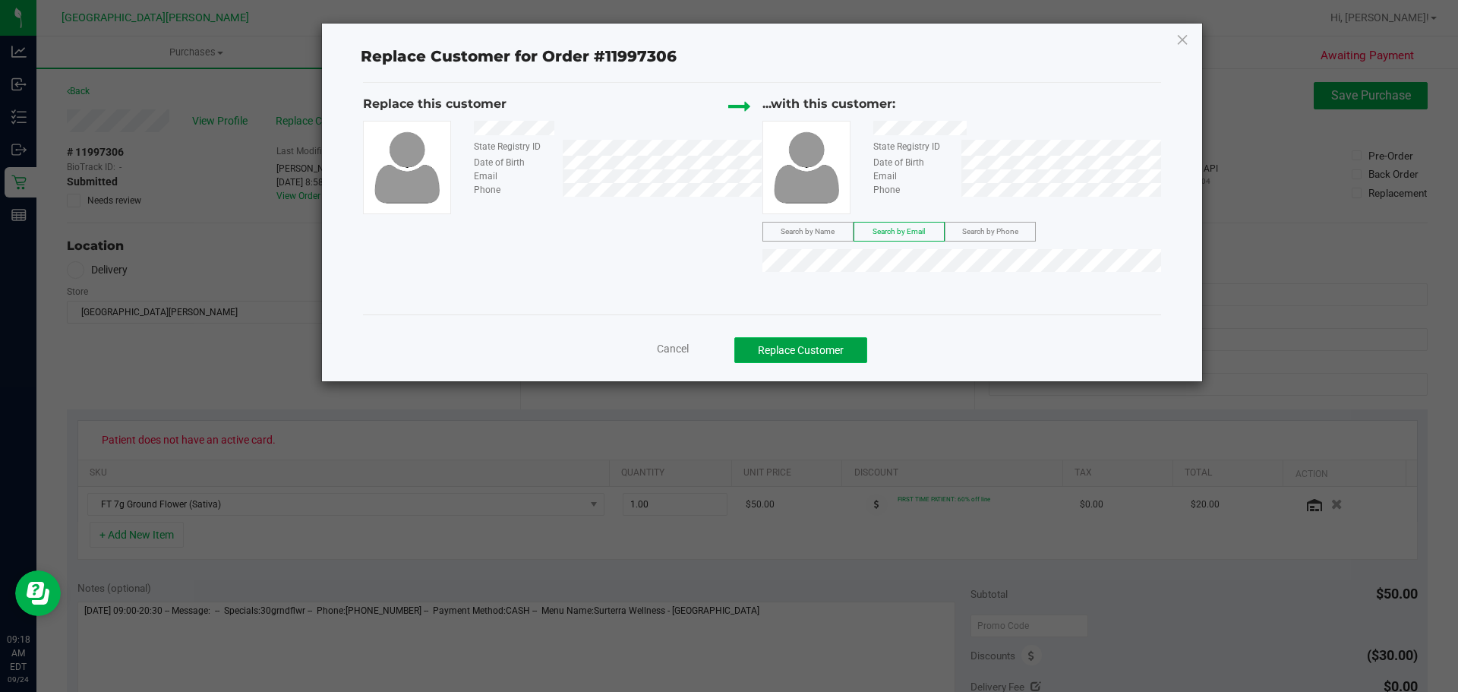
click at [727, 346] on button "Replace Customer" at bounding box center [800, 350] width 133 height 26
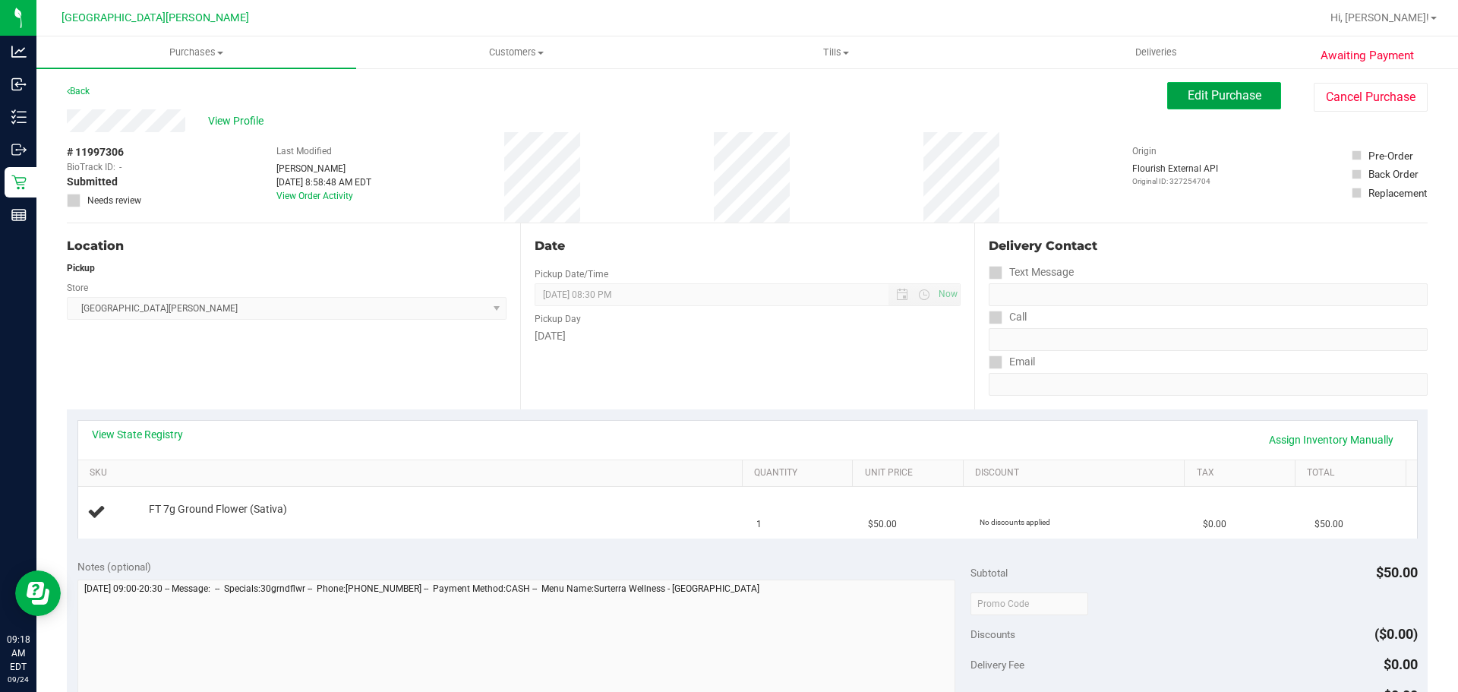
click at [727, 90] on span "Edit Purchase" at bounding box center [1225, 95] width 74 height 14
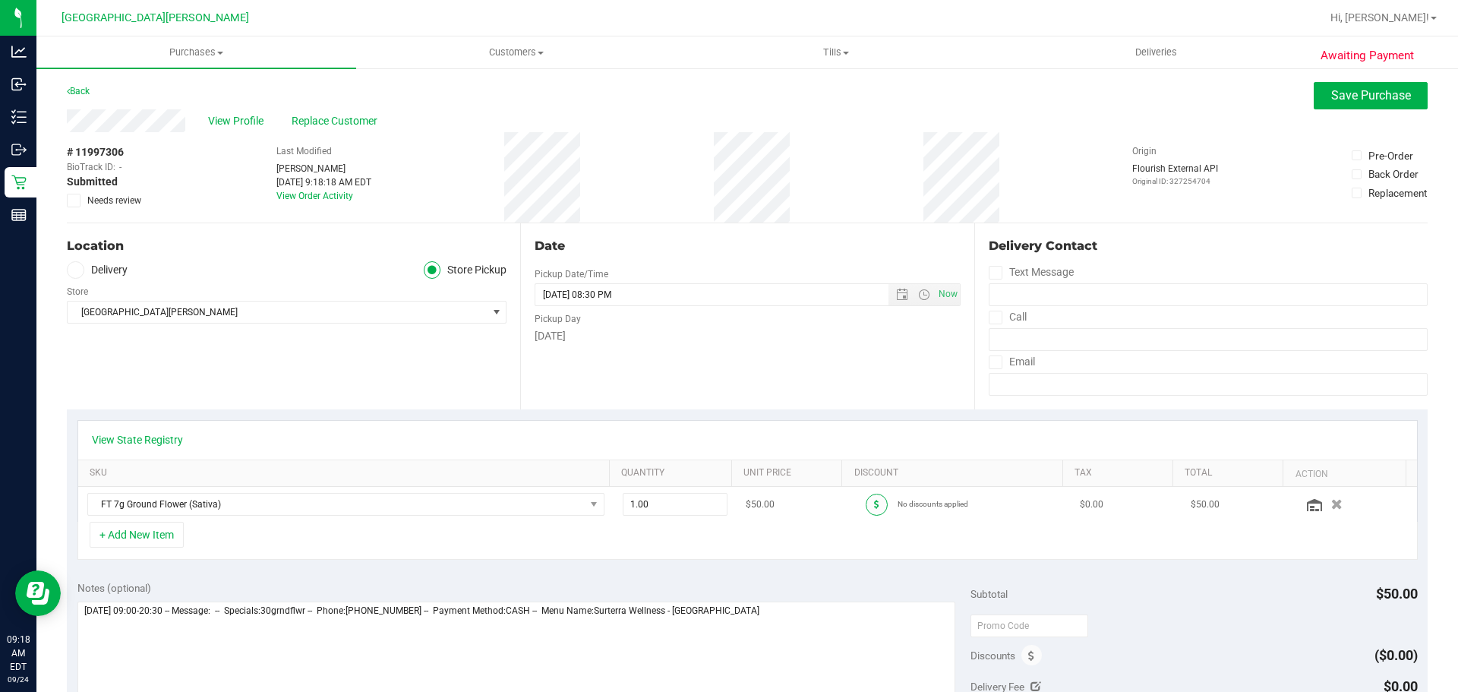
click at [727, 501] on icon at bounding box center [876, 504] width 5 height 9
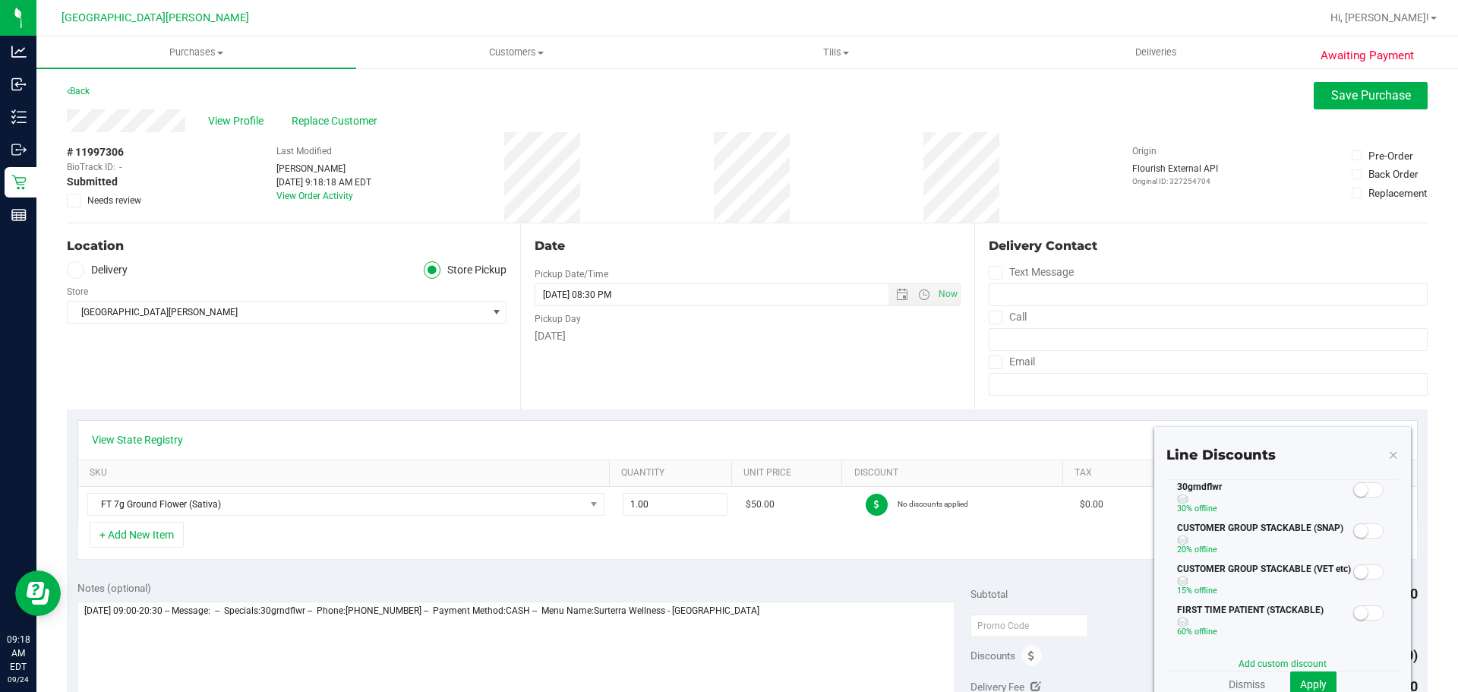
click at [727, 493] on small at bounding box center [1361, 490] width 14 height 14
click at [727, 680] on span "Apply" at bounding box center [1313, 684] width 27 height 12
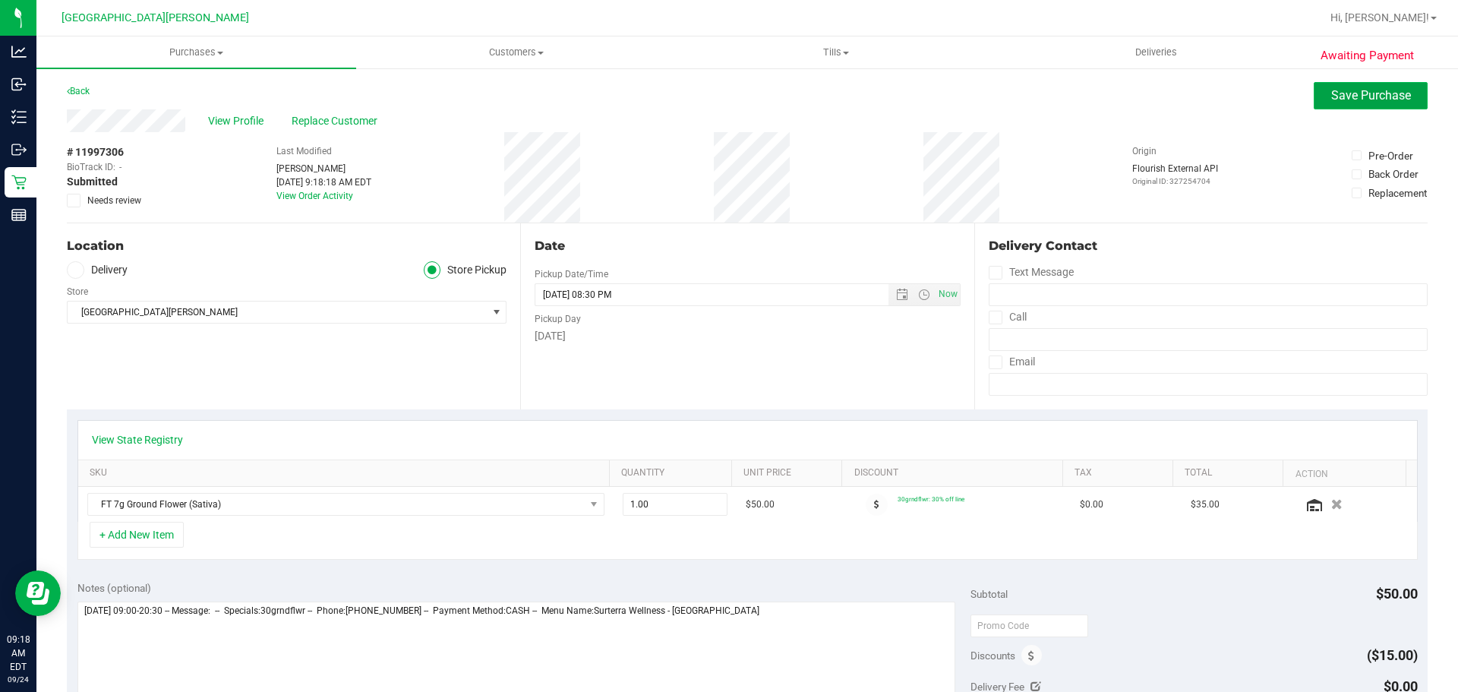
click at [727, 98] on span "Save Purchase" at bounding box center [1371, 95] width 80 height 14
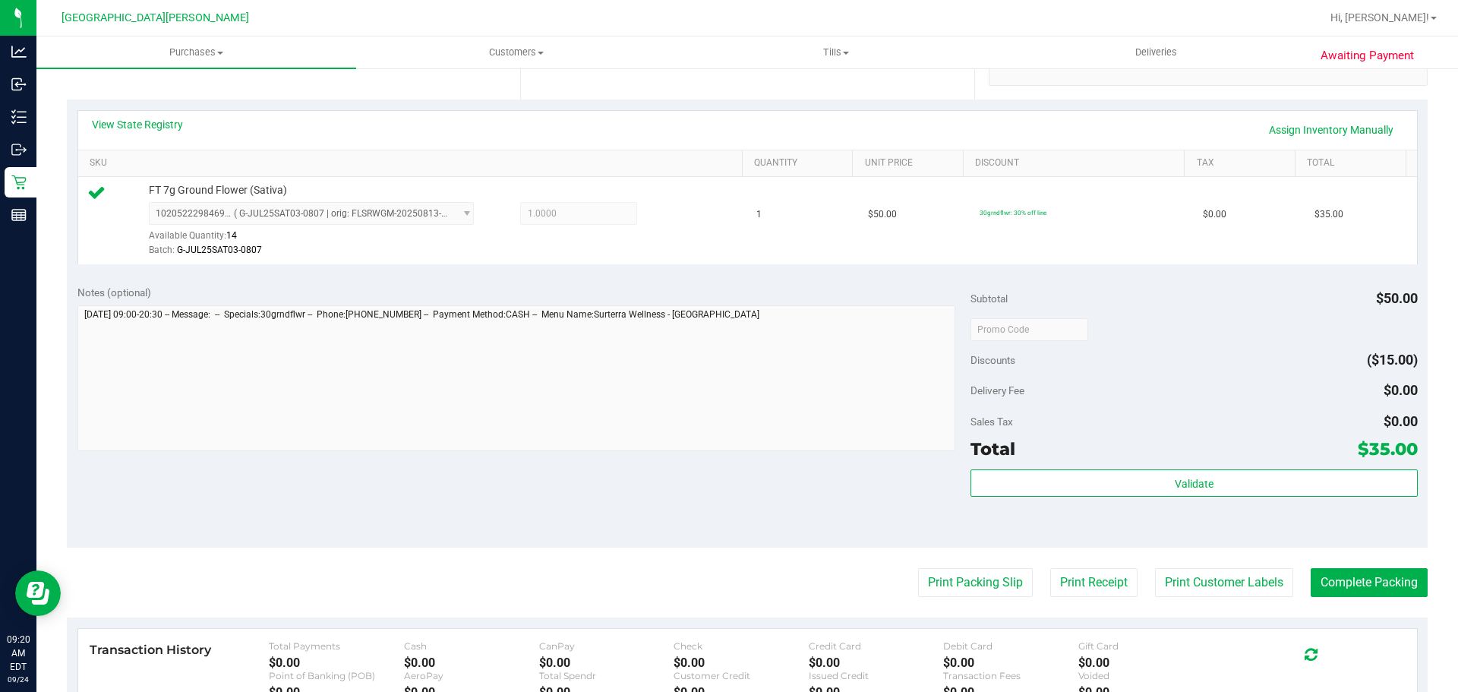
scroll to position [380, 0]
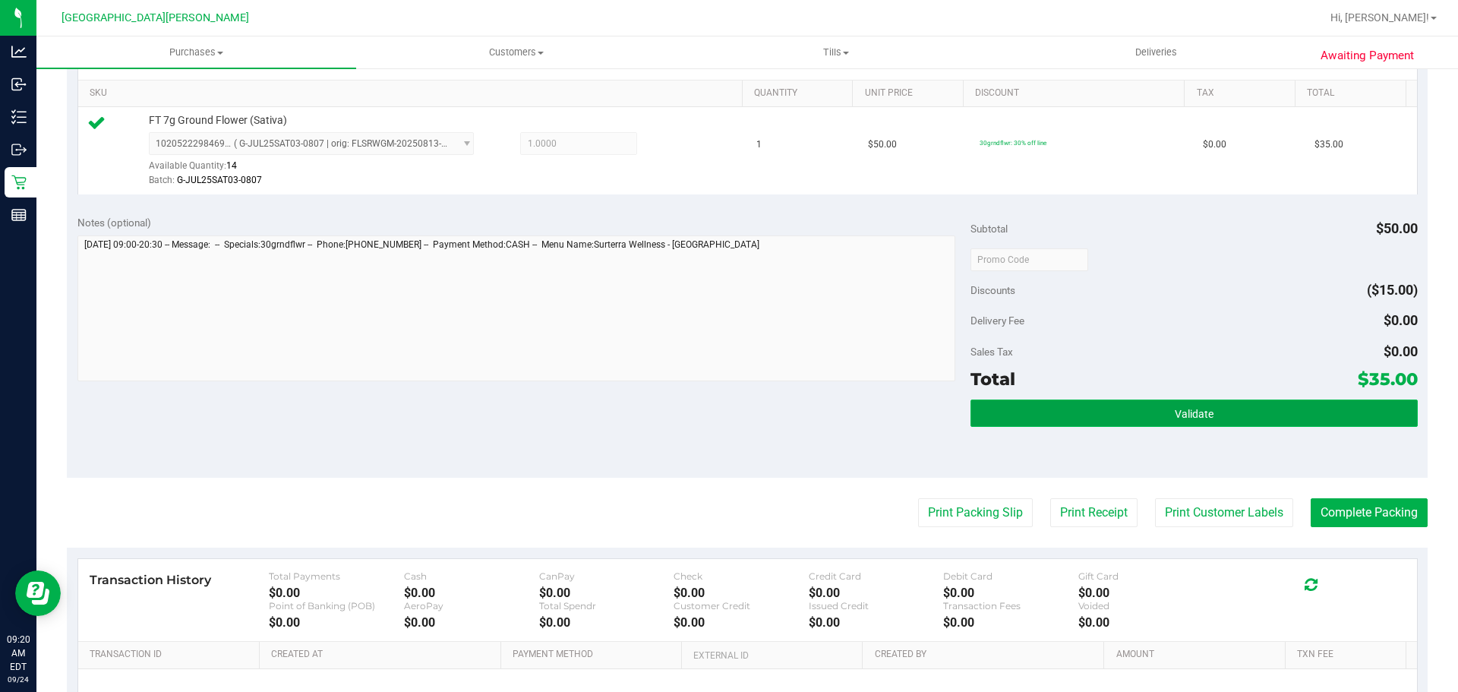
click at [727, 412] on button "Validate" at bounding box center [1194, 412] width 447 height 27
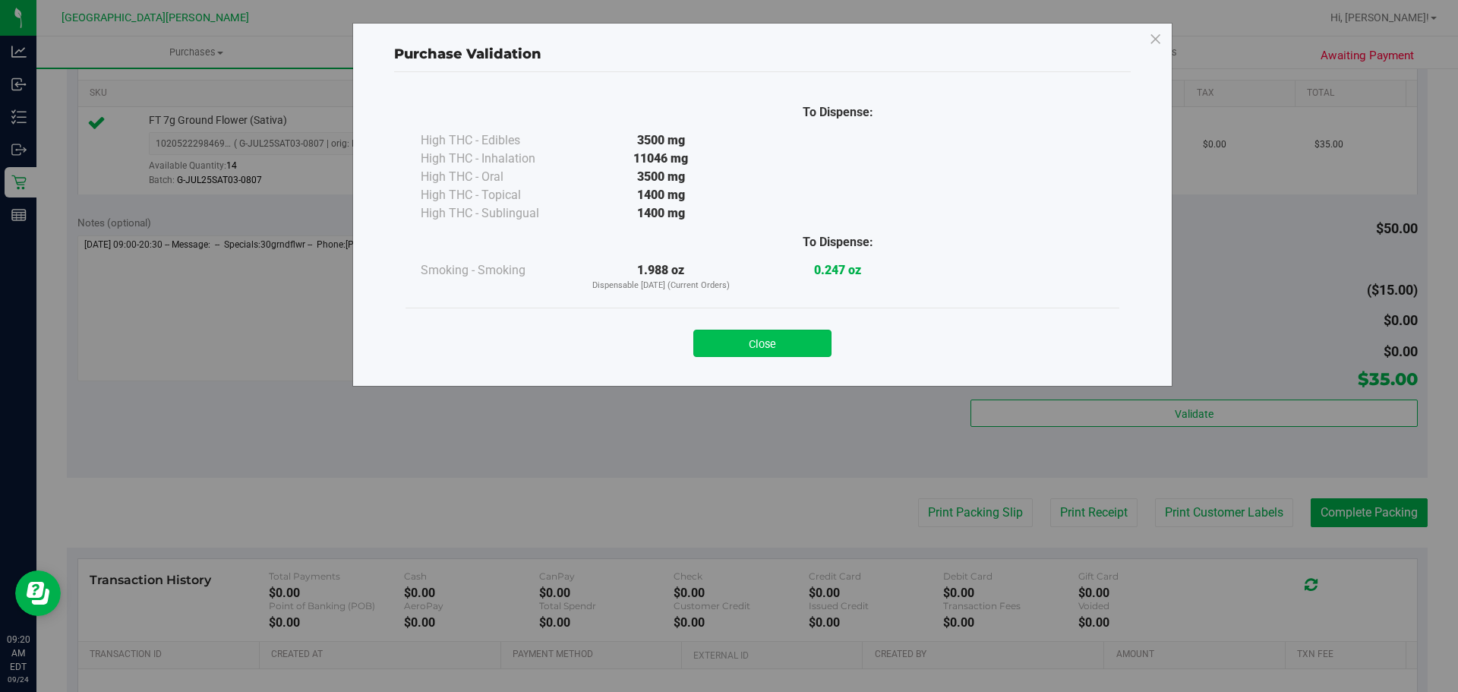
click at [727, 342] on button "Close" at bounding box center [762, 343] width 138 height 27
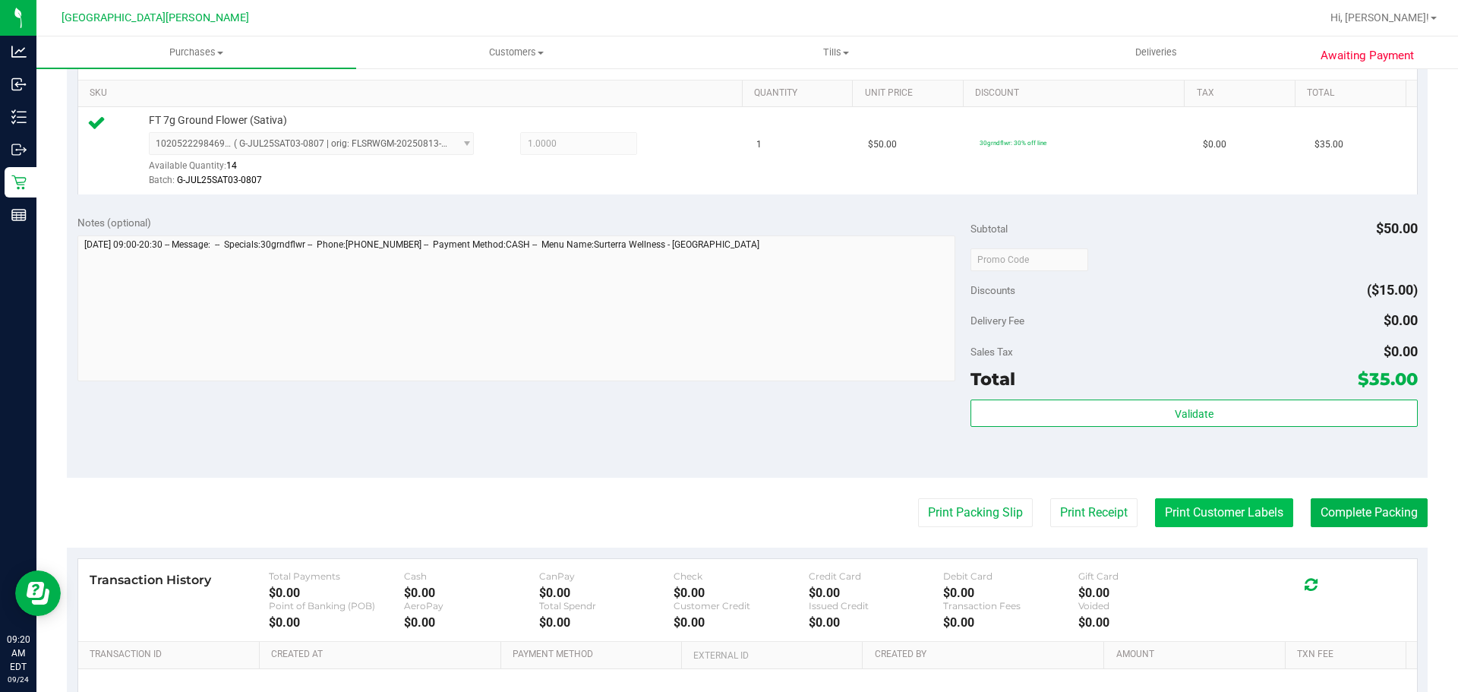
click at [727, 514] on button "Print Customer Labels" at bounding box center [1224, 512] width 138 height 29
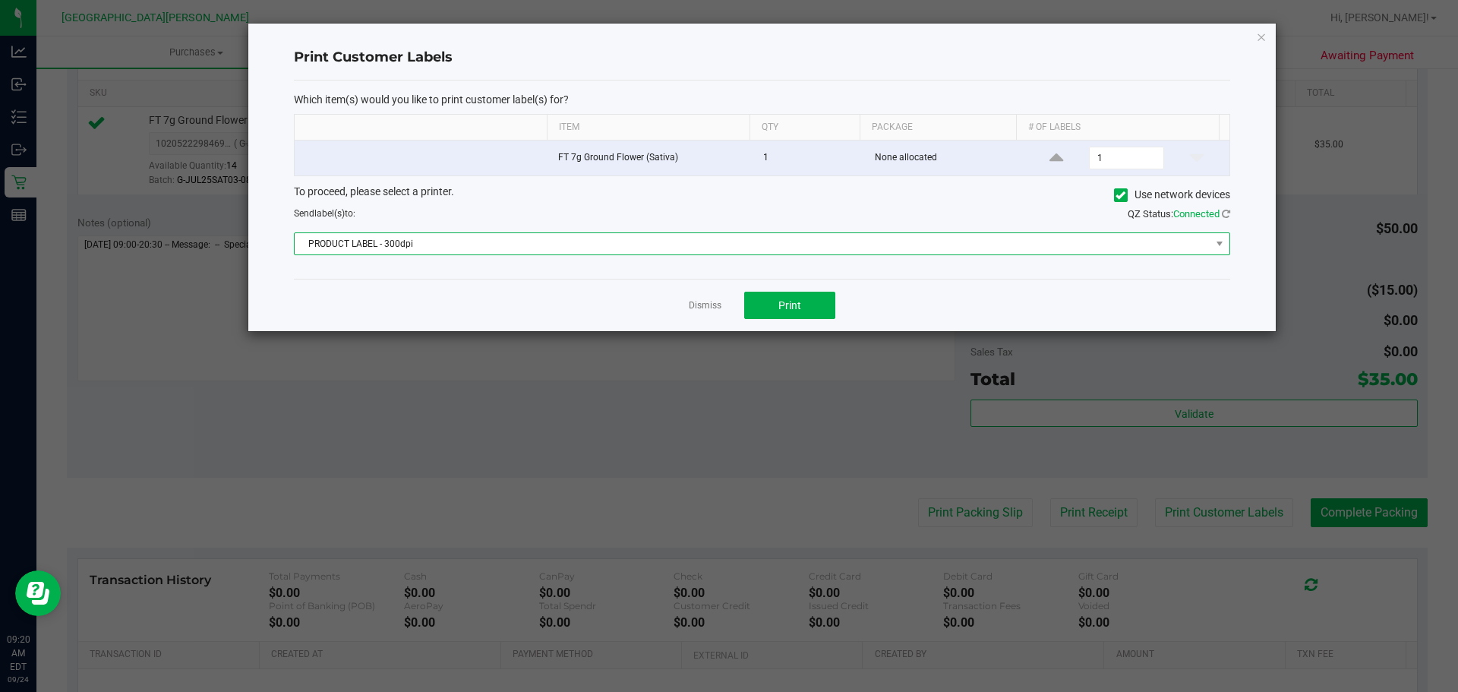
click at [727, 245] on span "PRODUCT LABEL - 300dpi" at bounding box center [753, 243] width 916 height 21
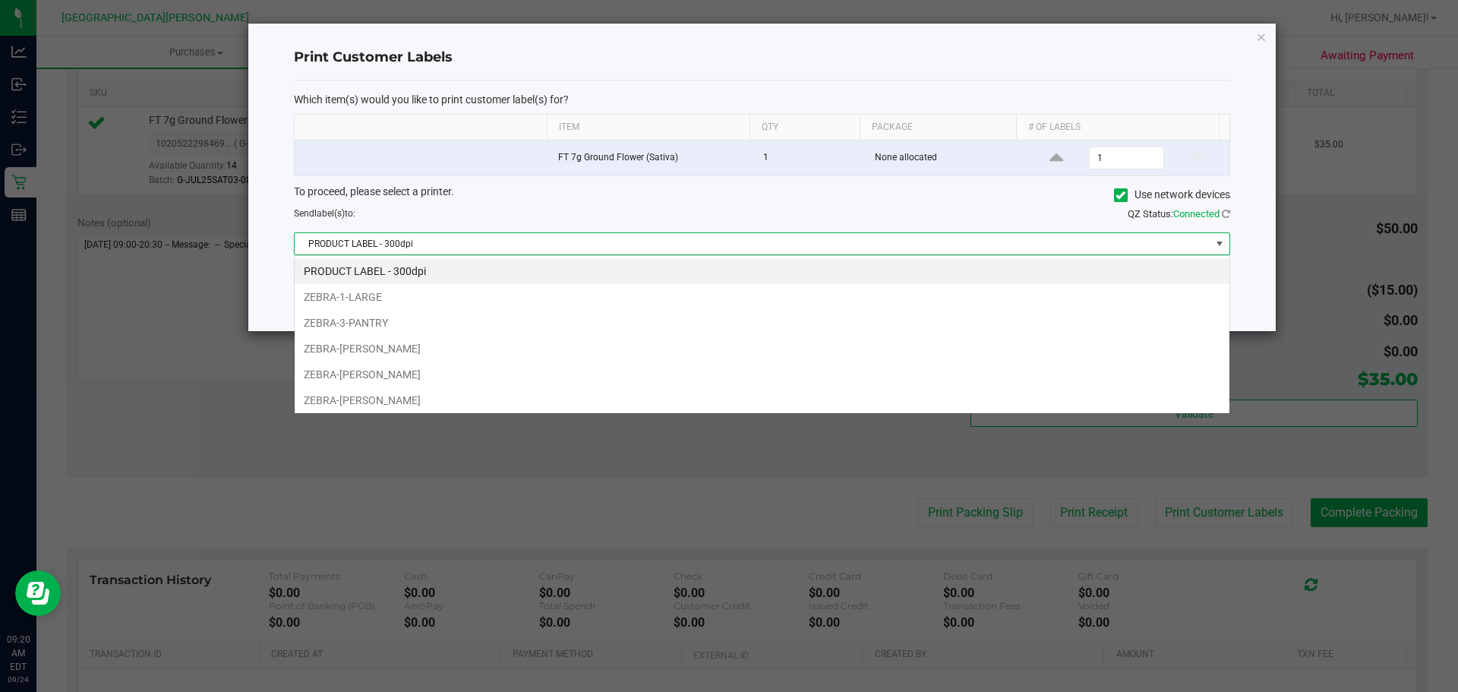
scroll to position [23, 936]
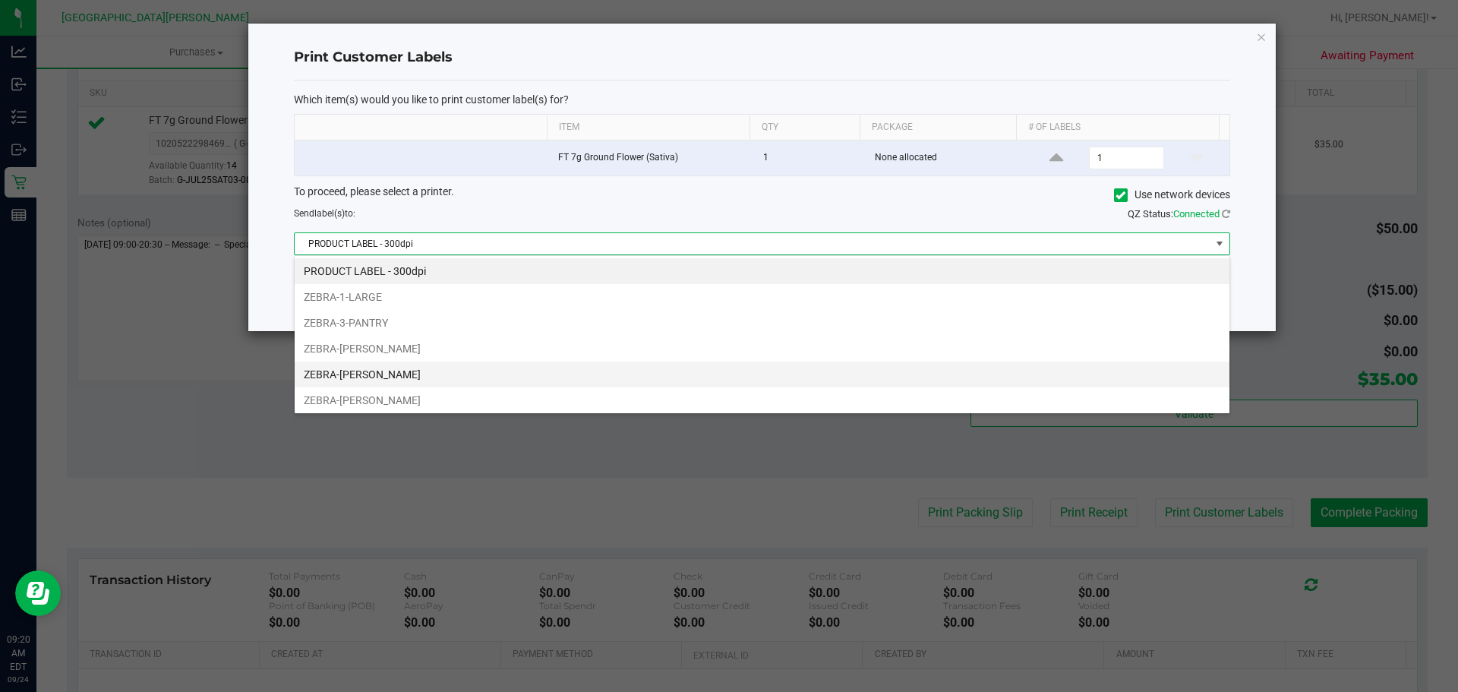
click at [592, 376] on li "ZEBRA-[PERSON_NAME]" at bounding box center [762, 374] width 935 height 26
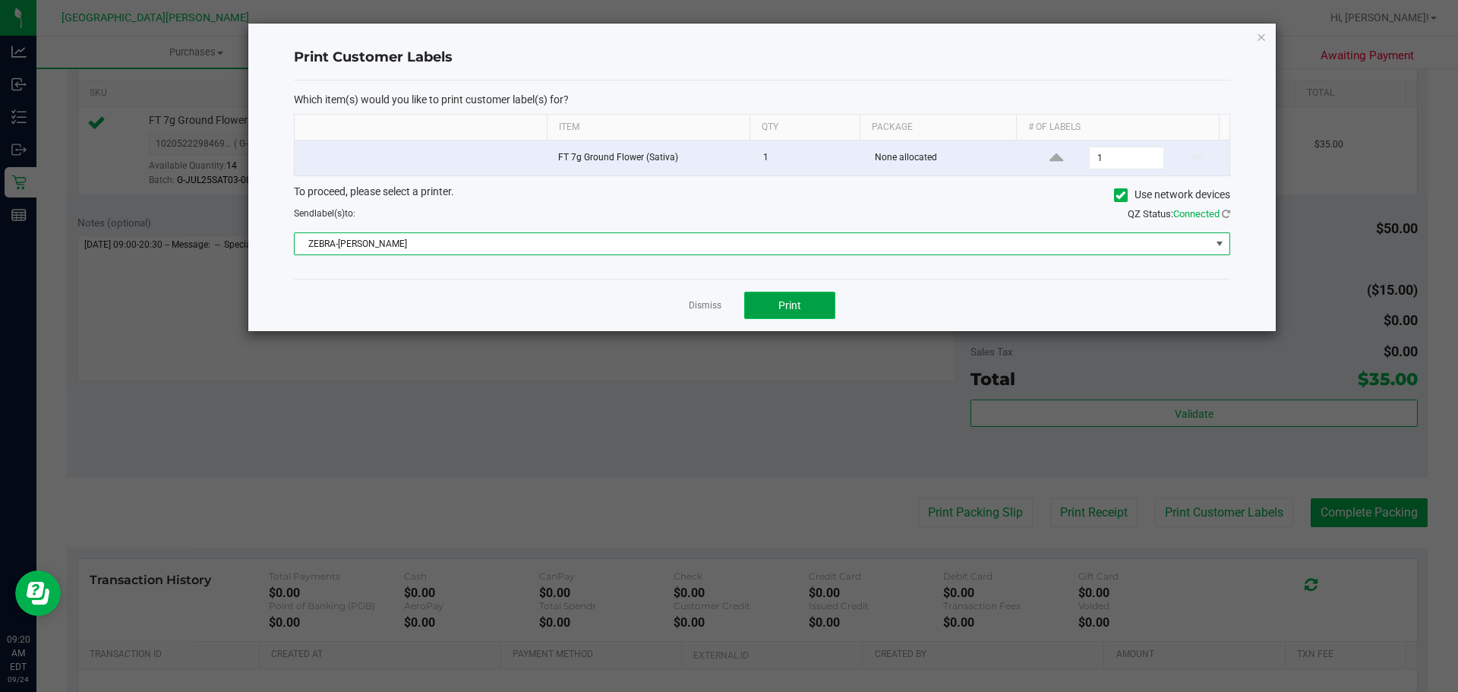
click at [727, 300] on button "Print" at bounding box center [789, 305] width 91 height 27
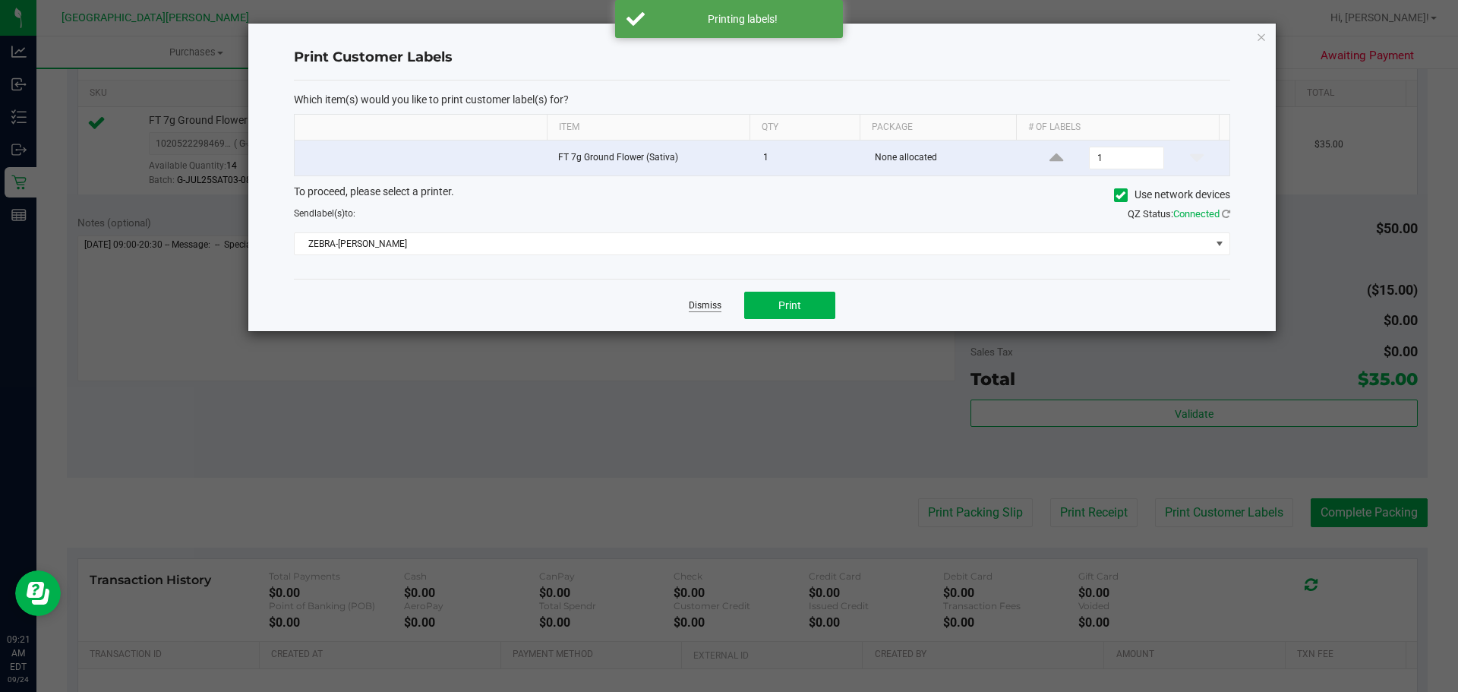
click at [699, 307] on link "Dismiss" at bounding box center [705, 305] width 33 height 13
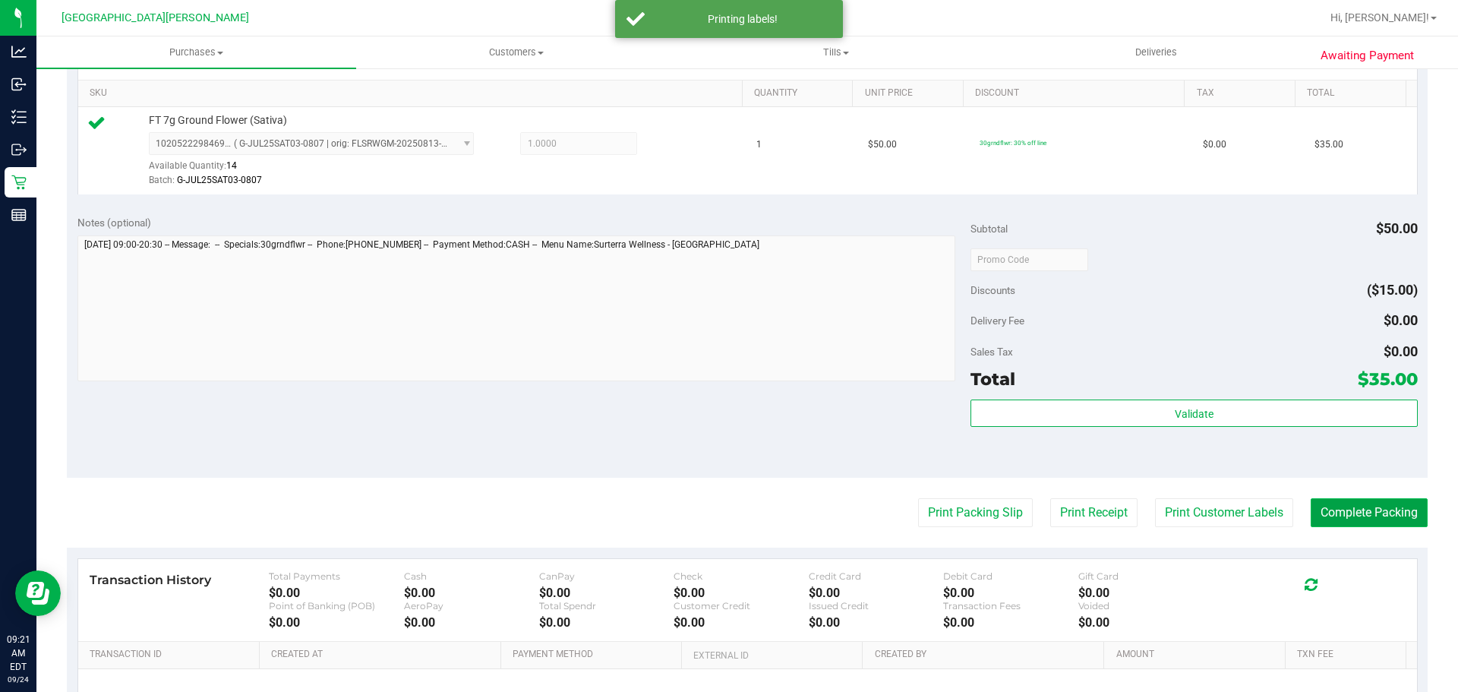
click at [727, 504] on button "Complete Packing" at bounding box center [1369, 512] width 117 height 29
